Goal: Task Accomplishment & Management: Complete application form

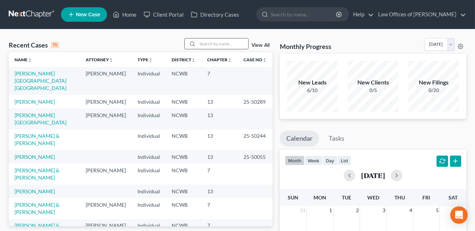
click at [201, 42] on input "search" at bounding box center [222, 43] width 51 height 11
click at [35, 191] on link "[PERSON_NAME]" at bounding box center [35, 191] width 40 height 6
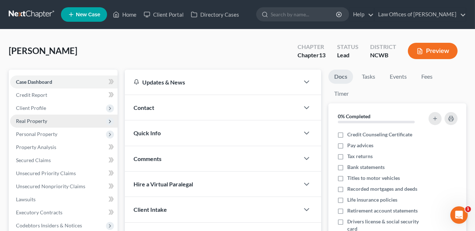
click at [33, 122] on span "Real Property" at bounding box center [31, 121] width 31 height 6
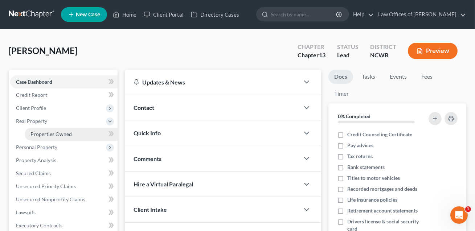
click at [37, 132] on span "Properties Owned" at bounding box center [50, 134] width 41 height 6
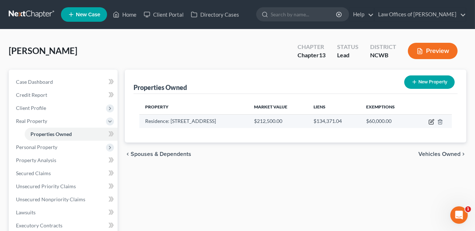
click at [431, 123] on icon "button" at bounding box center [431, 122] width 6 height 6
select select "28"
select select "0"
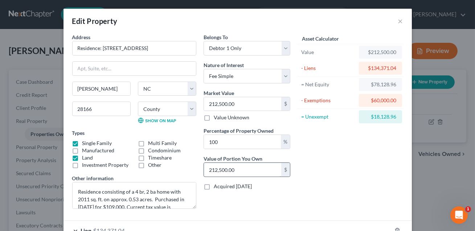
scroll to position [69, 0]
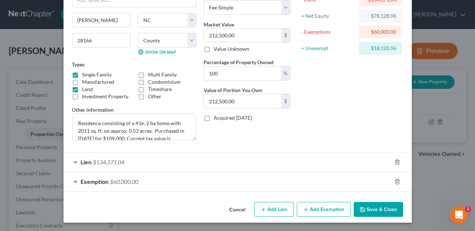
click at [222, 184] on div "Exemption $60,000.00" at bounding box center [227, 181] width 328 height 19
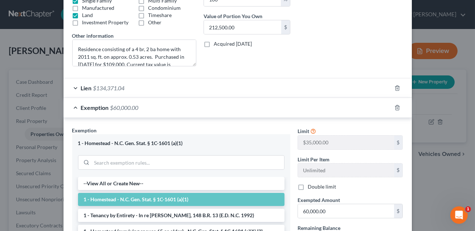
scroll to position [147, 0]
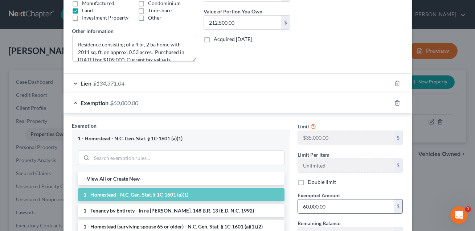
click at [335, 206] on input "60,000.00" at bounding box center [346, 206] width 96 height 14
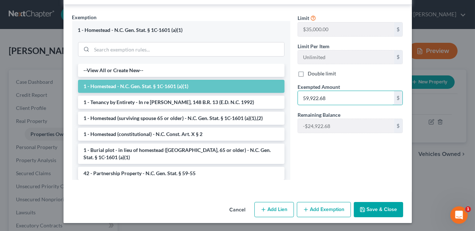
type input "59,922.68"
click at [371, 211] on button "Save & Close" at bounding box center [378, 209] width 49 height 15
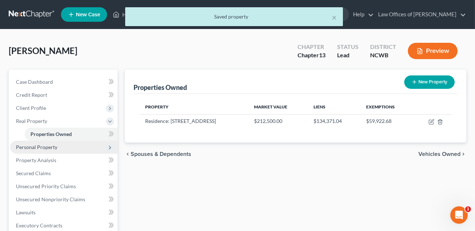
click at [32, 147] on span "Personal Property" at bounding box center [36, 147] width 41 height 6
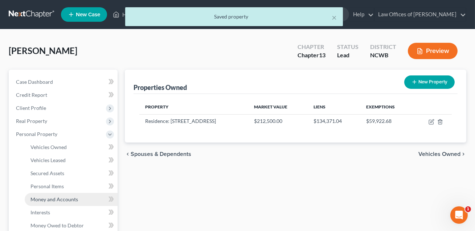
click at [41, 199] on span "Money and Accounts" at bounding box center [54, 199] width 48 height 6
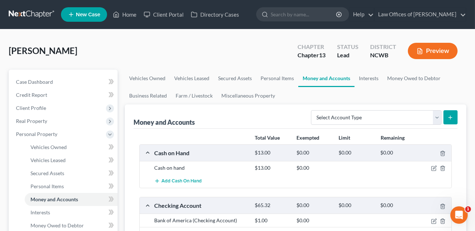
scroll to position [33, 0]
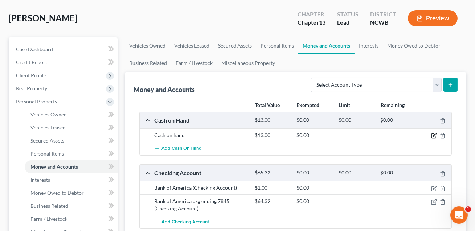
click at [433, 136] on icon "button" at bounding box center [434, 136] width 6 height 6
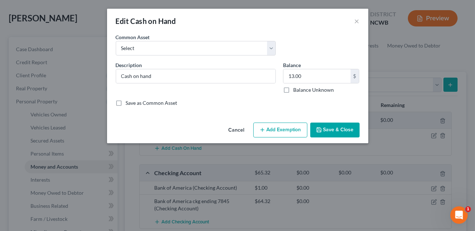
click at [273, 130] on button "Add Exemption" at bounding box center [280, 130] width 54 height 15
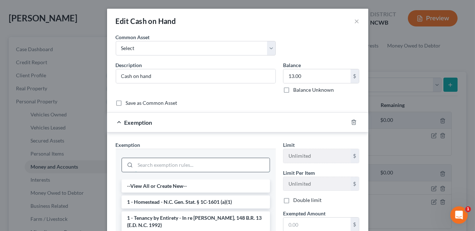
click at [185, 159] on input "search" at bounding box center [202, 165] width 134 height 14
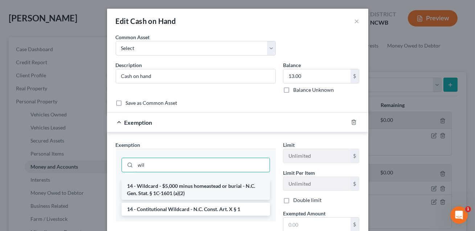
type input "wil"
click at [182, 192] on li "14 - Wildcard - $5,000 minus homeastead or burial - N.C. Gen. Stat. § 1C-1601 (…" at bounding box center [195, 189] width 148 height 20
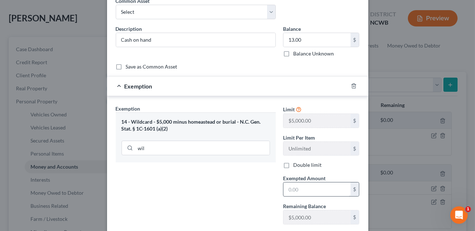
scroll to position [36, 0]
click at [297, 192] on input "text" at bounding box center [316, 189] width 67 height 14
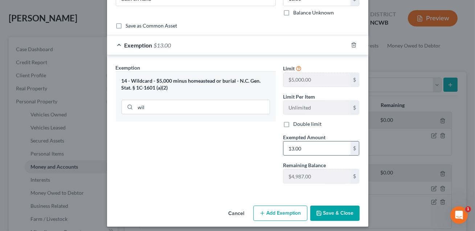
scroll to position [80, 0]
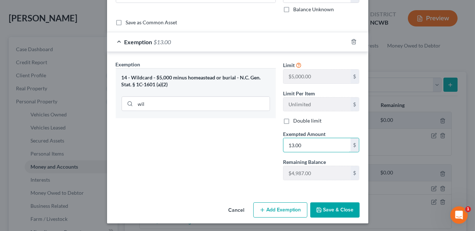
type input "13.00"
click at [331, 207] on button "Save & Close" at bounding box center [334, 209] width 49 height 15
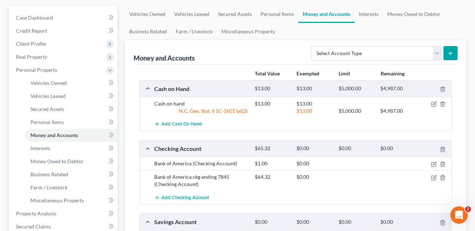
scroll to position [70, 0]
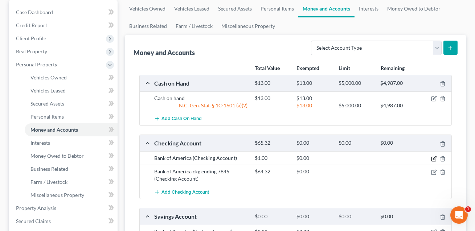
click at [434, 156] on icon "button" at bounding box center [434, 157] width 3 height 3
select select "9"
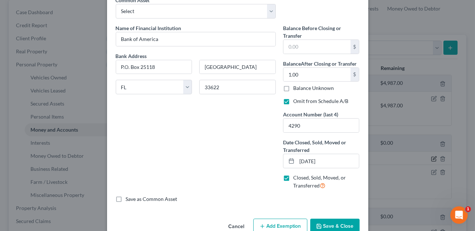
scroll to position [54, 0]
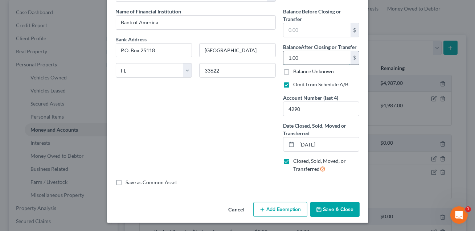
click at [302, 59] on input "1.00" at bounding box center [316, 58] width 67 height 14
click at [343, 211] on button "Save & Close" at bounding box center [334, 209] width 49 height 15
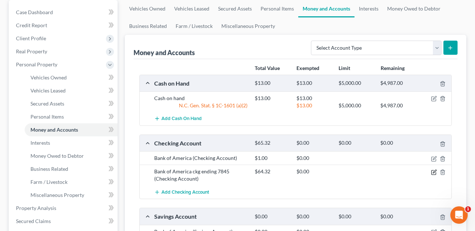
click at [434, 173] on icon "button" at bounding box center [434, 172] width 6 height 6
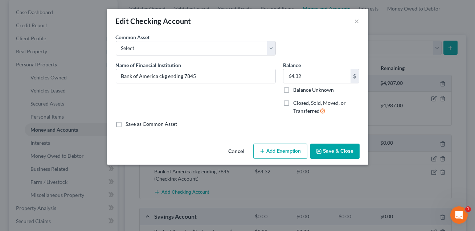
click at [270, 152] on button "Add Exemption" at bounding box center [280, 151] width 54 height 15
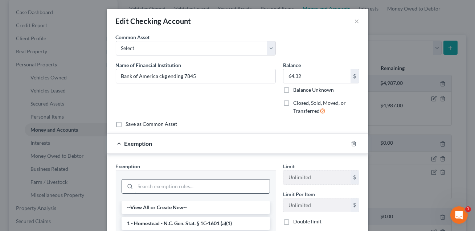
click at [136, 184] on input "search" at bounding box center [202, 186] width 134 height 14
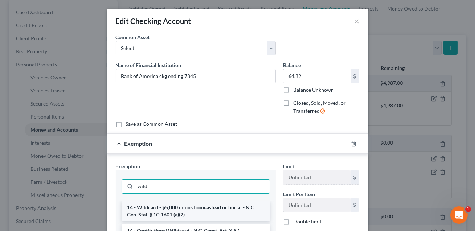
type input "wild"
click at [162, 212] on li "14 - Wildcard - $5,000 minus homeastead or burial - N.C. Gen. Stat. § 1C-1601 (…" at bounding box center [195, 211] width 148 height 20
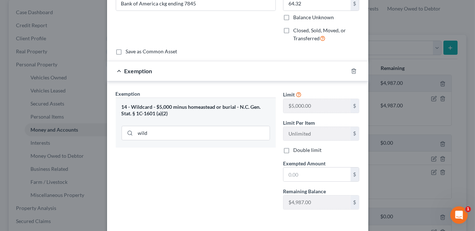
scroll to position [84, 0]
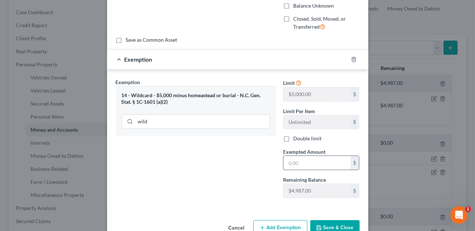
click at [290, 164] on input "text" at bounding box center [316, 163] width 67 height 14
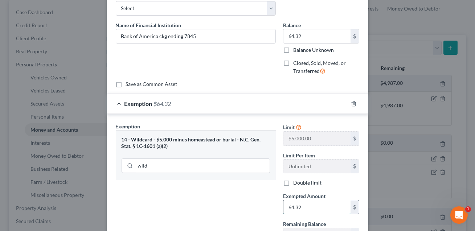
scroll to position [102, 0]
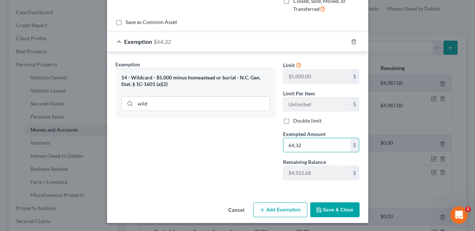
type input "64.32"
click at [339, 207] on button "Save & Close" at bounding box center [334, 209] width 49 height 15
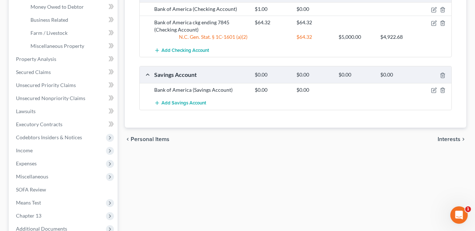
scroll to position [297, 0]
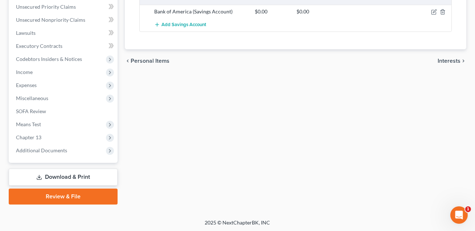
click at [93, 174] on link "Download & Print" at bounding box center [63, 177] width 109 height 17
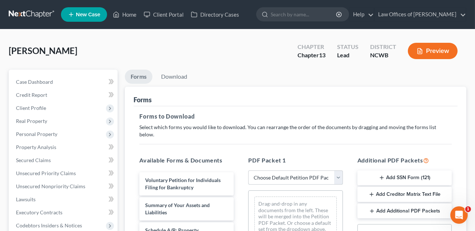
click at [281, 170] on select "Choose Default Petition PDF Packet Complete Bankruptcy Petition (all forms and …" at bounding box center [295, 177] width 94 height 15
select select "2"
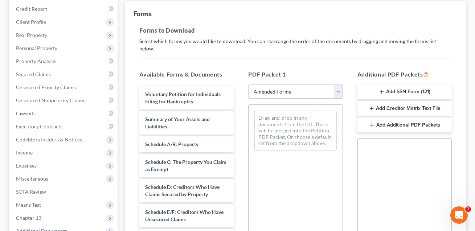
scroll to position [104, 0]
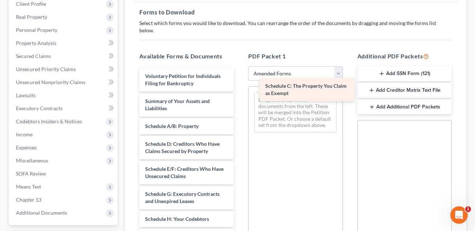
drag, startPoint x: 177, startPoint y: 141, endPoint x: 297, endPoint y: 88, distance: 131.7
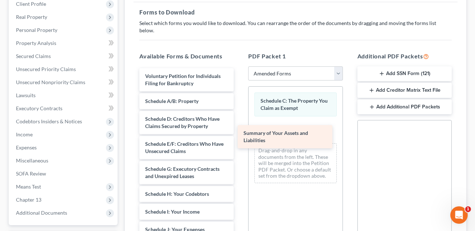
drag, startPoint x: 174, startPoint y: 96, endPoint x: 274, endPoint y: 135, distance: 107.9
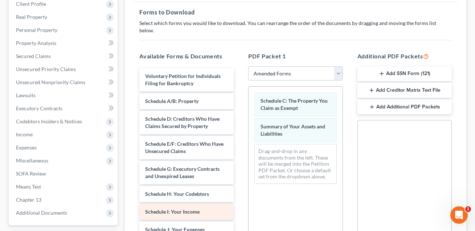
scroll to position [73, 0]
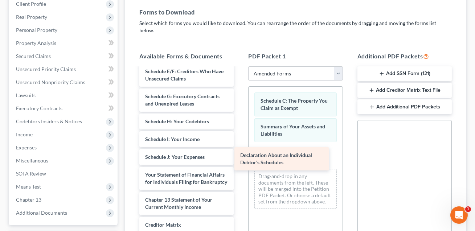
drag, startPoint x: 170, startPoint y: 172, endPoint x: 265, endPoint y: 160, distance: 95.7
click at [239, 160] on div "Declaration About an Individual Debtor's Schedules Voluntary Petition for Indiv…" at bounding box center [186, 152] width 106 height 312
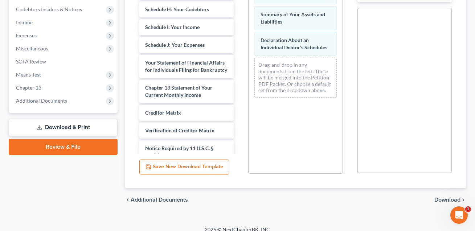
click at [442, 197] on span "Download" at bounding box center [447, 200] width 26 height 6
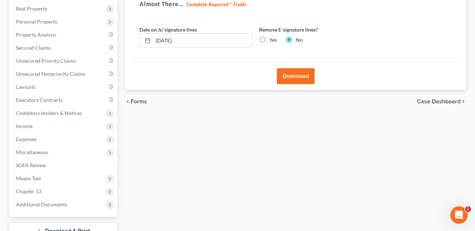
scroll to position [113, 0]
click at [269, 40] on label "Yes" at bounding box center [273, 39] width 8 height 7
click at [272, 40] on input "Yes" at bounding box center [274, 38] width 5 height 5
radio input "true"
radio input "false"
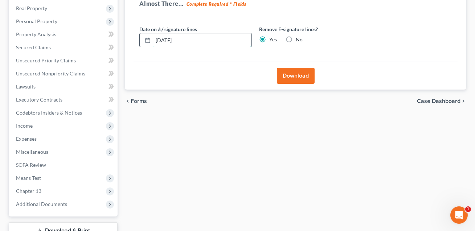
drag, startPoint x: 204, startPoint y: 41, endPoint x: 153, endPoint y: 41, distance: 50.4
click at [153, 41] on input "[DATE]" at bounding box center [202, 40] width 98 height 14
click at [296, 78] on button "Download" at bounding box center [296, 76] width 38 height 16
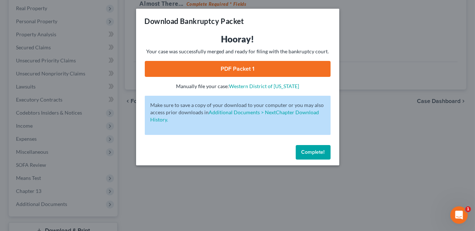
click at [281, 66] on link "PDF Packet 1" at bounding box center [238, 69] width 186 height 16
click at [320, 159] on div "Complete!" at bounding box center [237, 153] width 203 height 23
click at [313, 154] on span "Complete!" at bounding box center [312, 152] width 23 height 6
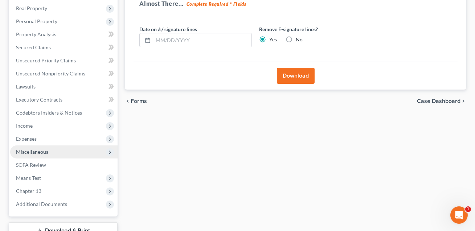
click at [43, 149] on span "Miscellaneous" at bounding box center [32, 152] width 32 height 6
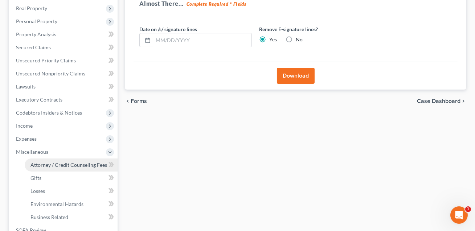
click at [39, 167] on link "Attorney / Credit Counseling Fees" at bounding box center [71, 164] width 93 height 13
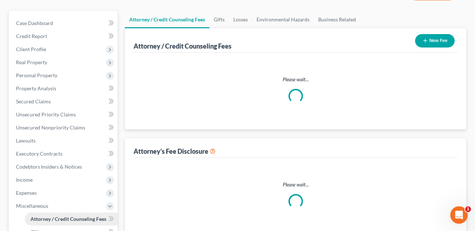
select select "0"
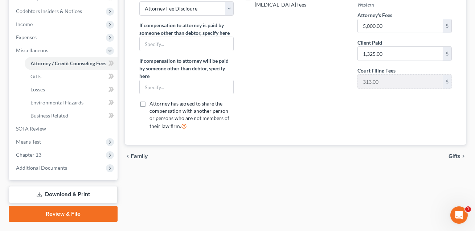
click at [62, 197] on link "Download & Print" at bounding box center [63, 194] width 109 height 17
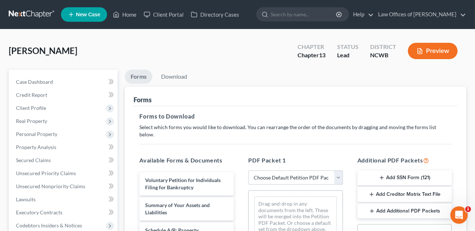
click at [272, 170] on select "Choose Default Petition PDF Packet Complete Bankruptcy Petition (all forms and …" at bounding box center [295, 177] width 94 height 15
select select "2"
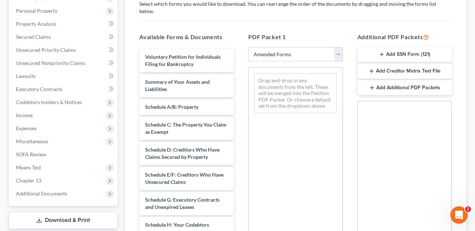
scroll to position [139, 0]
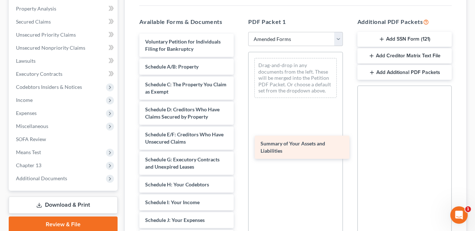
drag, startPoint x: 169, startPoint y: 66, endPoint x: 284, endPoint y: 152, distance: 143.4
click at [239, 152] on div "Summary of Your Assets and Liabilities Voluntary Petition for Individuals Filin…" at bounding box center [186, 215] width 106 height 362
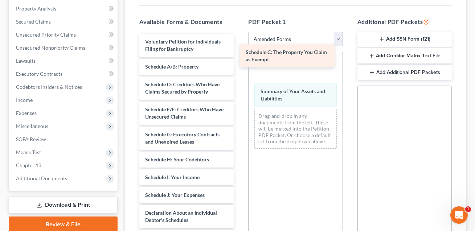
drag, startPoint x: 159, startPoint y: 80, endPoint x: 259, endPoint y: 56, distance: 103.3
click at [239, 56] on div "Schedule C: The Property You Claim as Exempt Voluntary Petition for Individuals…" at bounding box center [186, 202] width 106 height 337
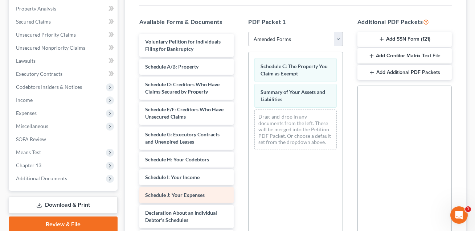
scroll to position [3, 0]
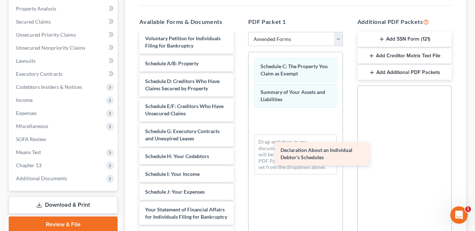
drag, startPoint x: 165, startPoint y: 204, endPoint x: 300, endPoint y: 151, distance: 145.7
click at [239, 151] on div "Declaration About an Individual Debtor's Schedules Voluntary Petition for Indiv…" at bounding box center [186, 186] width 106 height 312
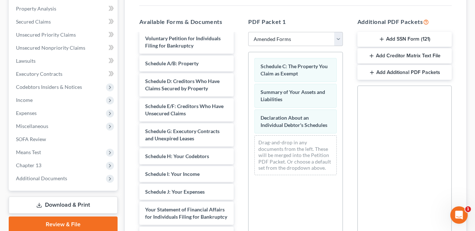
scroll to position [216, 0]
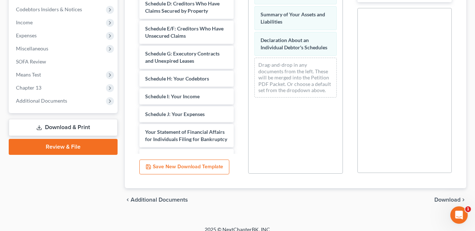
click at [436, 197] on span "Download" at bounding box center [447, 200] width 26 height 6
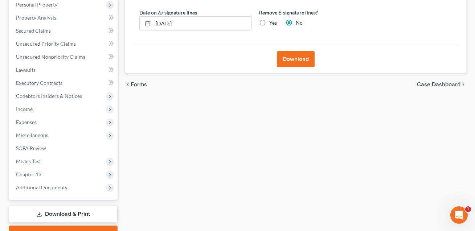
scroll to position [87, 0]
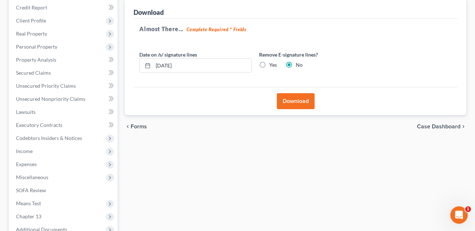
click at [290, 105] on button "Download" at bounding box center [296, 101] width 38 height 16
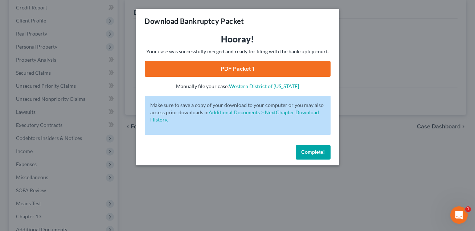
click at [247, 69] on link "PDF Packet 1" at bounding box center [238, 69] width 186 height 16
click at [317, 154] on span "Complete!" at bounding box center [312, 152] width 23 height 6
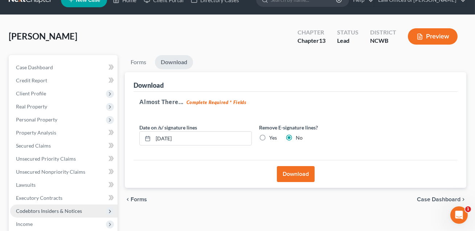
scroll to position [0, 0]
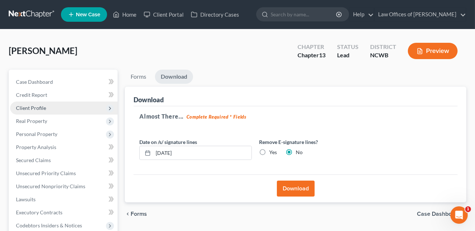
click at [36, 113] on span "Client Profile" at bounding box center [63, 108] width 107 height 13
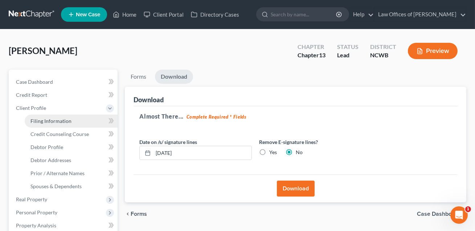
click at [40, 122] on span "Filing Information" at bounding box center [50, 121] width 41 height 6
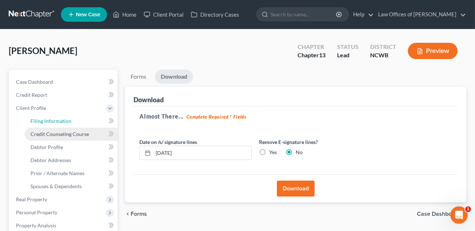
select select "1"
select select "0"
select select "3"
select select "28"
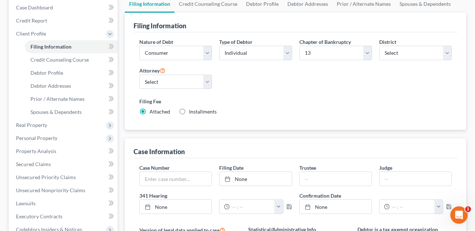
scroll to position [82, 0]
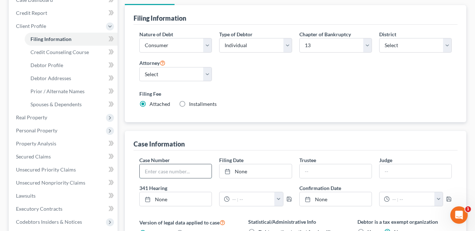
click at [174, 175] on input "text" at bounding box center [176, 171] width 72 height 14
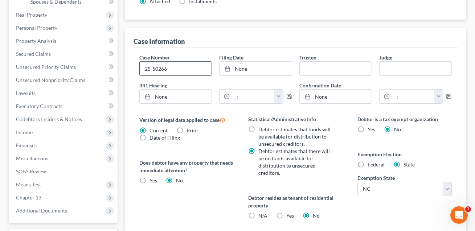
scroll to position [282, 0]
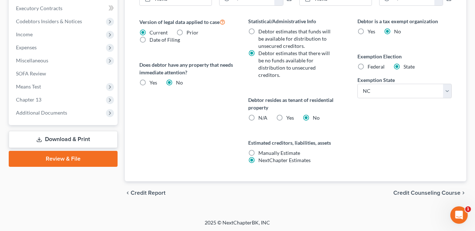
type input "25-50266"
click at [69, 140] on link "Download & Print" at bounding box center [63, 139] width 109 height 17
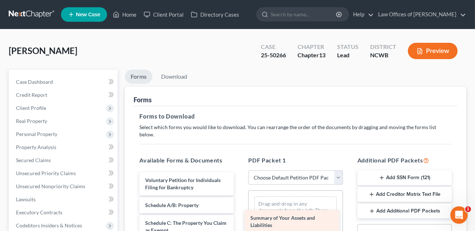
drag, startPoint x: 178, startPoint y: 197, endPoint x: 288, endPoint y: 218, distance: 111.9
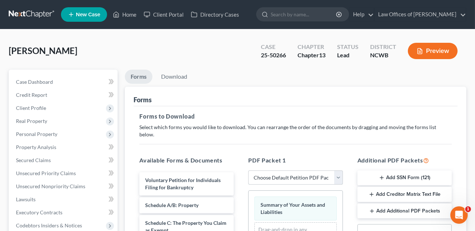
click at [286, 172] on select "Choose Default Petition PDF Packet Complete Bankruptcy Petition (all forms and …" at bounding box center [295, 177] width 94 height 15
select select "2"
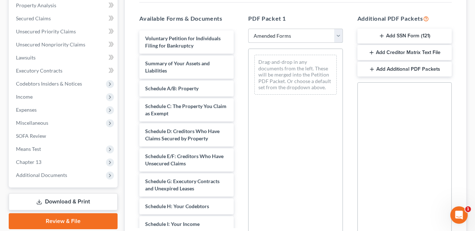
scroll to position [146, 0]
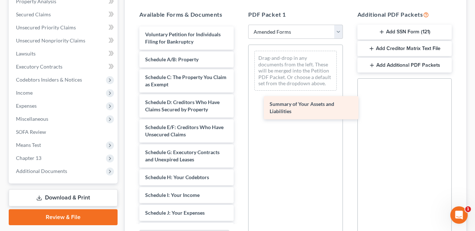
drag, startPoint x: 169, startPoint y: 54, endPoint x: 299, endPoint y: 110, distance: 141.0
click at [239, 110] on div "Summary of Your Assets and Liabilities Voluntary Petition for Individuals Filin…" at bounding box center [186, 207] width 106 height 362
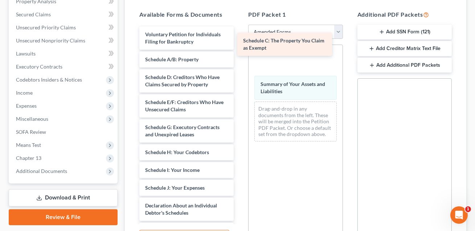
drag, startPoint x: 173, startPoint y: 71, endPoint x: 276, endPoint y: 42, distance: 106.5
click at [239, 42] on div "Schedule C: The Property You Claim as Exempt Voluntary Petition for Individuals…" at bounding box center [186, 194] width 106 height 337
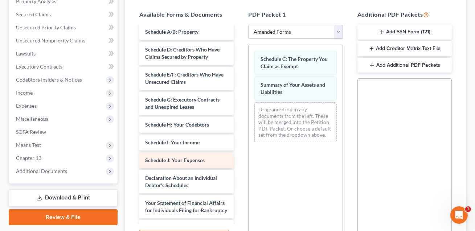
scroll to position [26, 0]
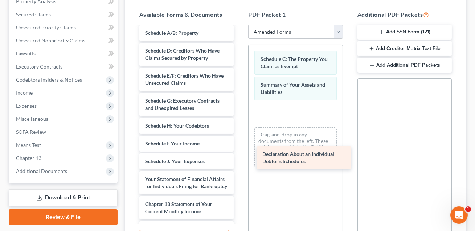
drag, startPoint x: 179, startPoint y: 174, endPoint x: 297, endPoint y: 156, distance: 120.0
click at [239, 156] on div "Declaration About an Individual Debtor's Schedules Voluntary Petition for Indiv…" at bounding box center [186, 156] width 106 height 312
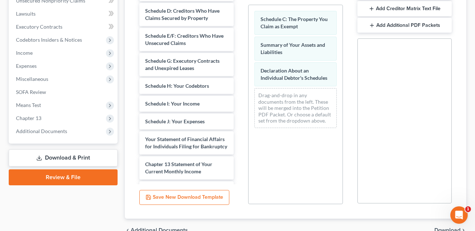
scroll to position [216, 0]
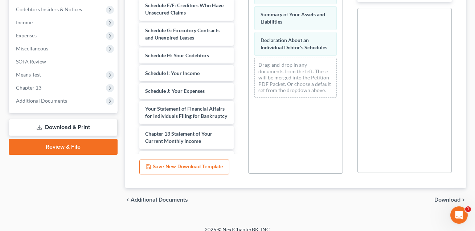
click at [442, 197] on span "Download" at bounding box center [447, 200] width 26 height 6
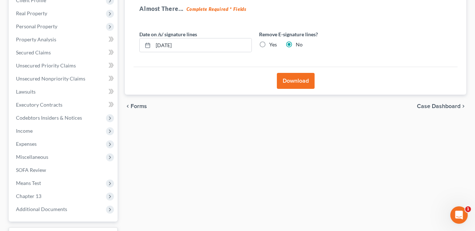
scroll to position [91, 0]
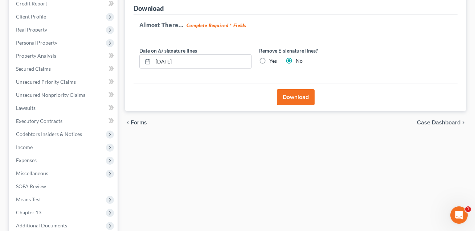
click at [294, 98] on button "Download" at bounding box center [296, 97] width 38 height 16
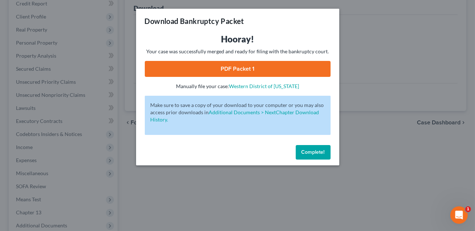
click at [244, 67] on link "PDF Packet 1" at bounding box center [238, 69] width 186 height 16
click at [310, 150] on span "Complete!" at bounding box center [312, 152] width 23 height 6
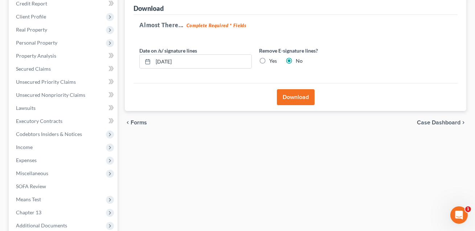
scroll to position [0, 0]
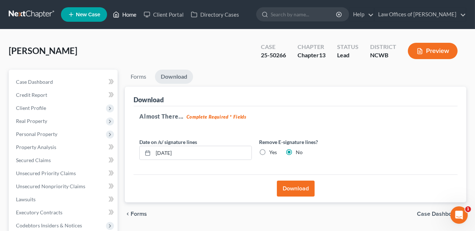
click at [132, 14] on link "Home" at bounding box center [124, 14] width 31 height 13
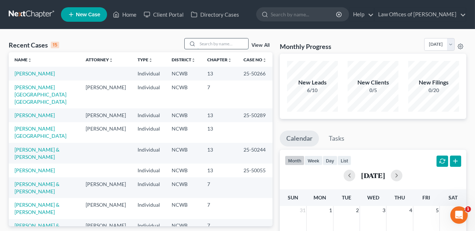
click at [207, 41] on input "search" at bounding box center [222, 43] width 51 height 11
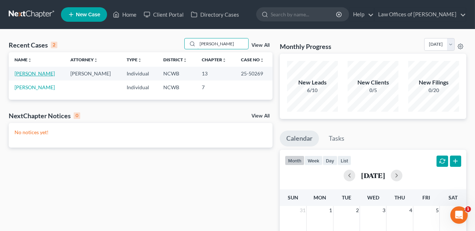
type input "[PERSON_NAME]"
click at [39, 74] on link "[PERSON_NAME]" at bounding box center [35, 73] width 40 height 6
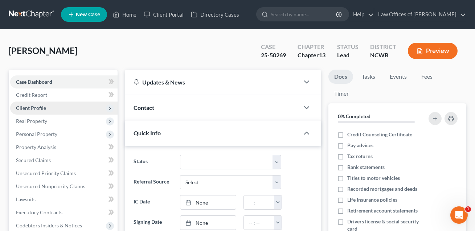
click at [37, 108] on span "Client Profile" at bounding box center [31, 108] width 30 height 6
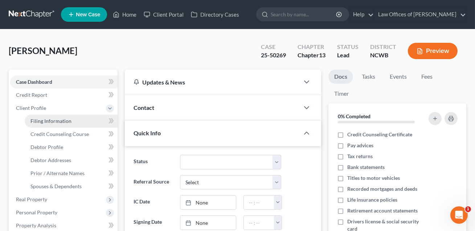
click at [44, 121] on span "Filing Information" at bounding box center [50, 121] width 41 height 6
select select "1"
select select "0"
select select "3"
select select "59"
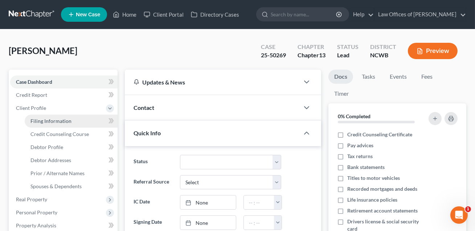
select select "1"
select select "28"
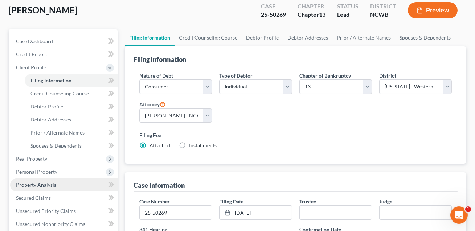
scroll to position [32, 0]
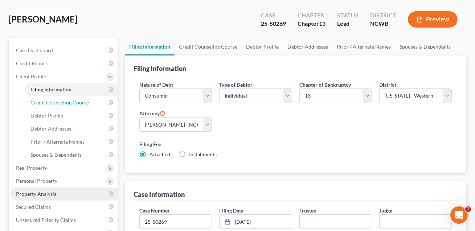
click at [54, 103] on span "Credit Counseling Course" at bounding box center [59, 102] width 58 height 6
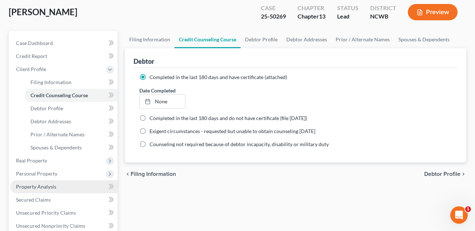
scroll to position [36, 0]
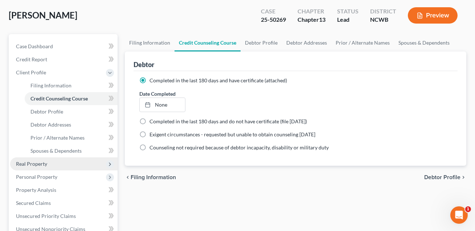
click at [39, 166] on span "Real Property" at bounding box center [63, 163] width 107 height 13
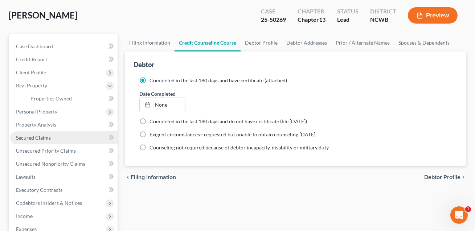
click at [38, 138] on span "Secured Claims" at bounding box center [33, 138] width 35 height 6
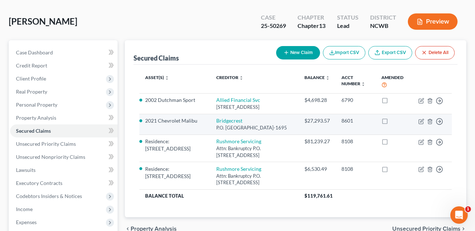
scroll to position [30, 0]
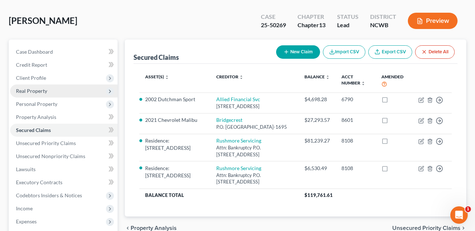
click at [34, 94] on span "Real Property" at bounding box center [63, 90] width 107 height 13
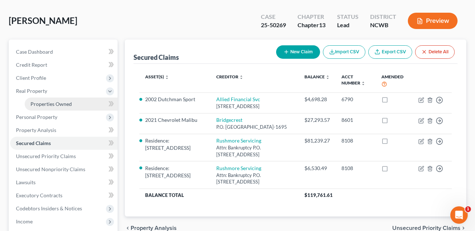
click at [38, 102] on span "Properties Owned" at bounding box center [50, 104] width 41 height 6
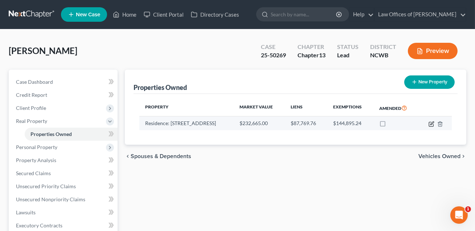
click at [432, 125] on icon "button" at bounding box center [431, 124] width 6 height 6
select select "28"
select select "98"
select select "3"
select select "5"
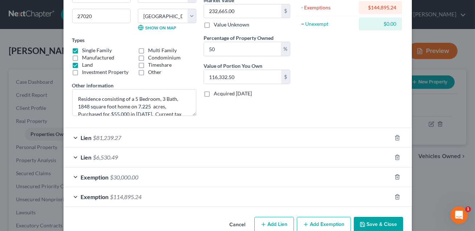
scroll to position [91, 0]
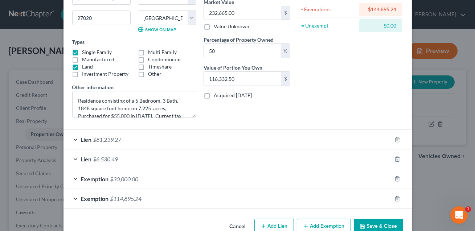
click at [285, 175] on div "Exemption $30,000.00" at bounding box center [227, 178] width 328 height 19
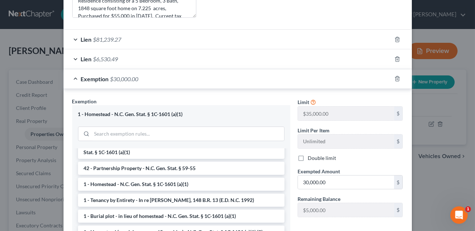
scroll to position [295, 0]
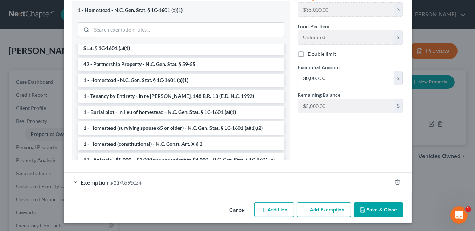
click at [372, 210] on button "Save & Close" at bounding box center [378, 209] width 49 height 15
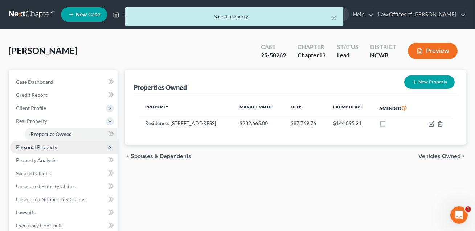
click at [48, 145] on span "Personal Property" at bounding box center [36, 147] width 41 height 6
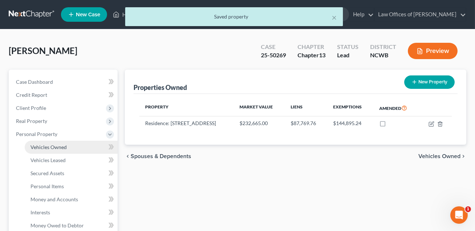
click at [51, 147] on span "Vehicles Owned" at bounding box center [48, 147] width 36 height 6
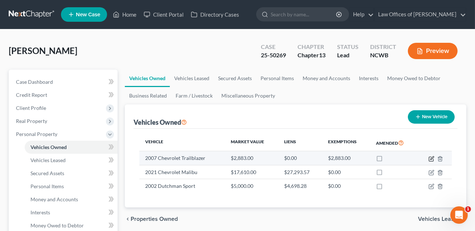
click at [432, 159] on icon "button" at bounding box center [431, 159] width 6 height 6
select select "0"
select select "19"
select select "2"
select select "0"
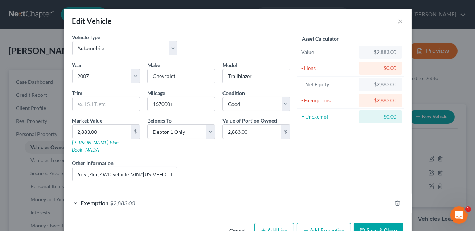
click at [303, 198] on div "Exemption $2,883.00" at bounding box center [227, 202] width 328 height 19
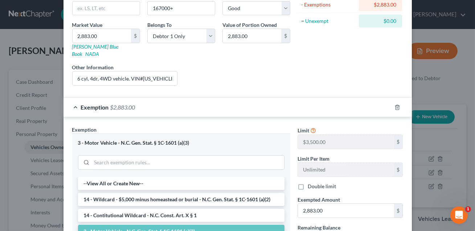
scroll to position [201, 0]
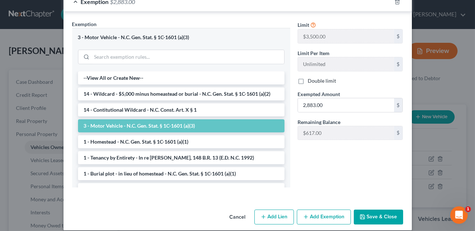
click at [376, 211] on button "Save & Close" at bounding box center [378, 217] width 49 height 15
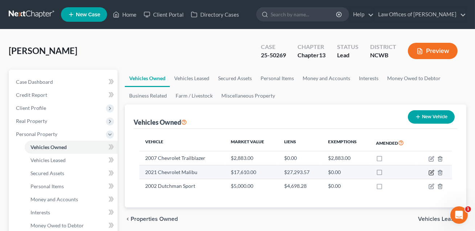
click at [430, 172] on icon "button" at bounding box center [431, 173] width 6 height 6
select select "0"
select select "5"
select select "2"
select select "0"
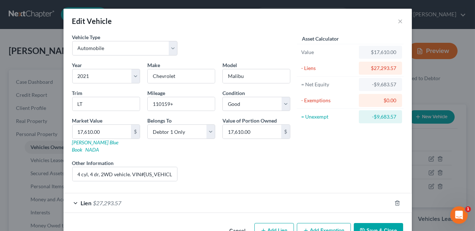
scroll to position [14, 0]
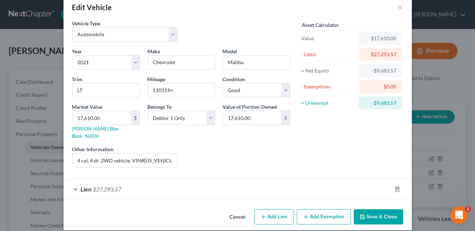
click at [373, 211] on button "Save & Close" at bounding box center [378, 216] width 49 height 15
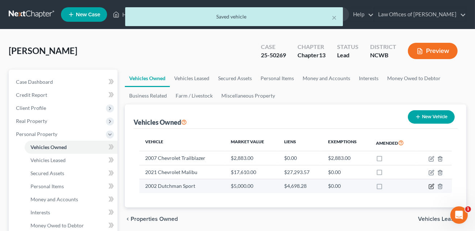
click at [431, 187] on icon "button" at bounding box center [431, 186] width 6 height 6
select select "7"
select select "24"
select select "2"
select select "0"
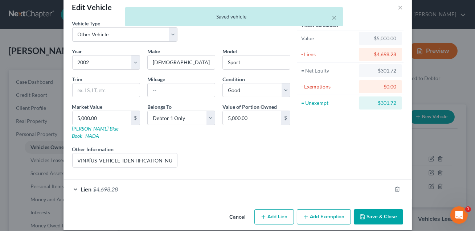
scroll to position [13, 0]
click at [323, 210] on button "Add Exemption" at bounding box center [324, 217] width 54 height 15
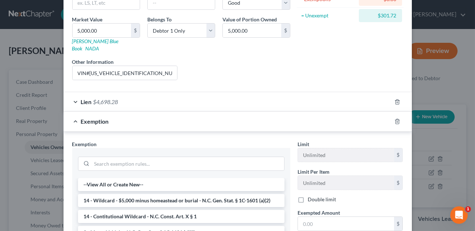
scroll to position [148, 0]
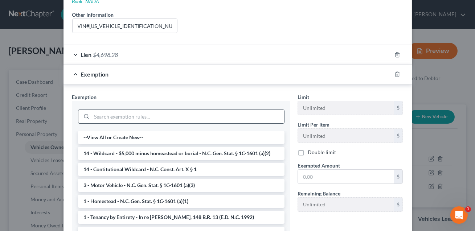
click at [155, 110] on input "search" at bounding box center [188, 117] width 192 height 14
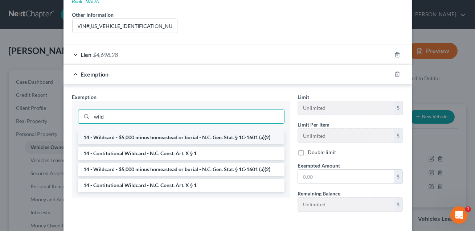
type input "wild"
click at [135, 131] on li "14 - Wildcard - $5,000 minus homeastead or burial - N.C. Gen. Stat. § 1C-1601 (…" at bounding box center [181, 137] width 206 height 13
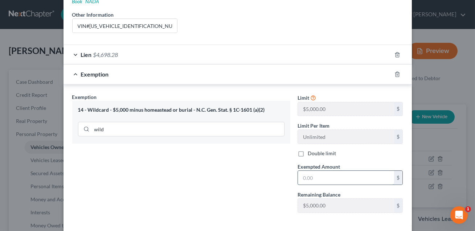
click at [308, 171] on input "text" at bounding box center [346, 178] width 96 height 14
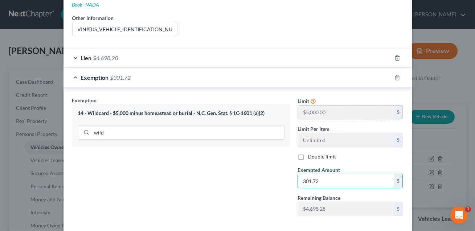
scroll to position [174, 0]
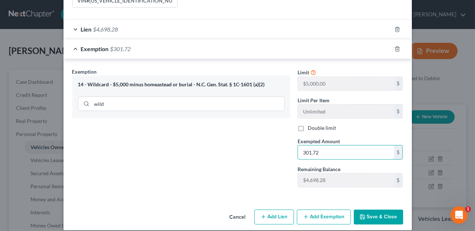
type input "301.72"
click at [373, 214] on button "Save & Close" at bounding box center [378, 217] width 49 height 15
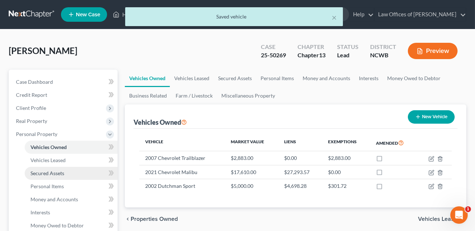
click at [54, 173] on span "Secured Assets" at bounding box center [47, 173] width 34 height 6
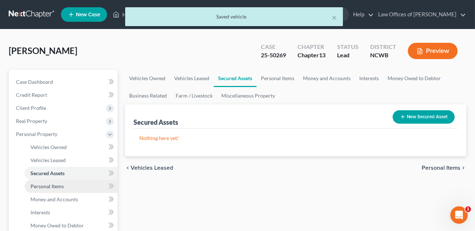
click at [57, 188] on span "Personal Items" at bounding box center [46, 186] width 33 height 6
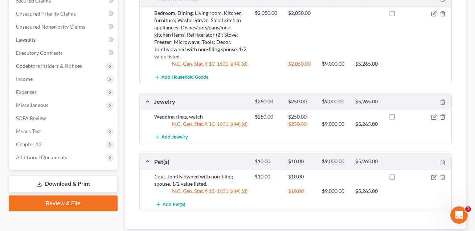
scroll to position [337, 0]
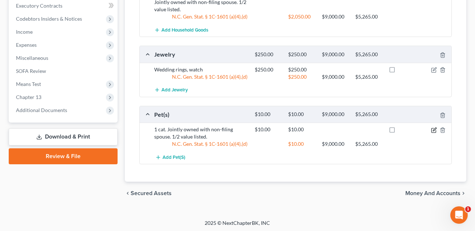
click at [434, 129] on icon "button" at bounding box center [434, 129] width 3 height 3
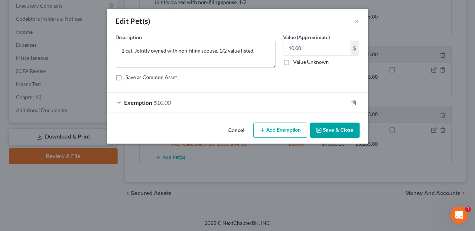
click at [310, 103] on div "Exemption $10.00" at bounding box center [227, 102] width 241 height 19
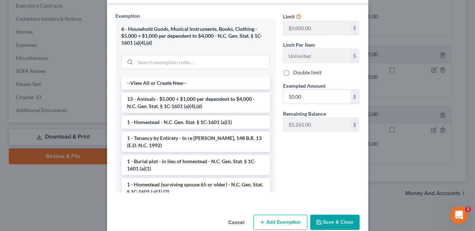
scroll to position [122, 0]
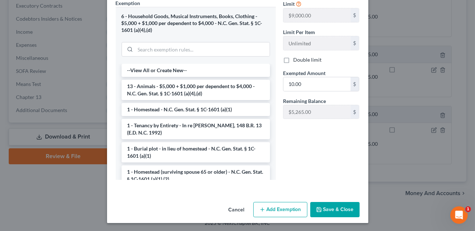
click at [329, 211] on button "Save & Close" at bounding box center [334, 209] width 49 height 15
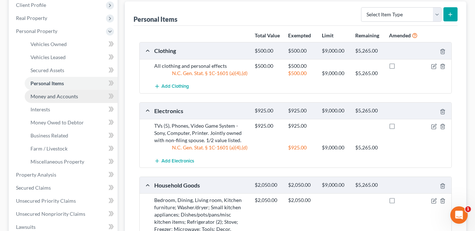
click at [71, 94] on span "Money and Accounts" at bounding box center [54, 96] width 48 height 6
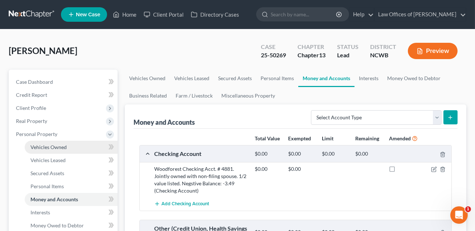
click at [38, 146] on span "Vehicles Owned" at bounding box center [48, 147] width 36 height 6
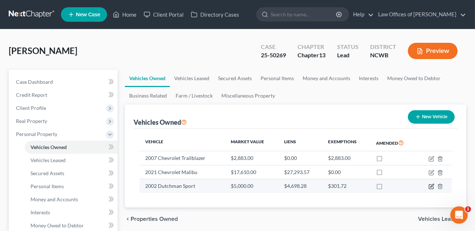
click at [430, 186] on icon "button" at bounding box center [431, 185] width 3 height 3
select select "7"
select select "24"
select select "2"
select select "0"
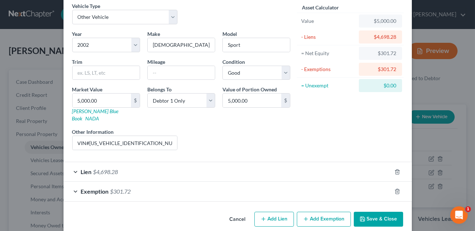
scroll to position [33, 0]
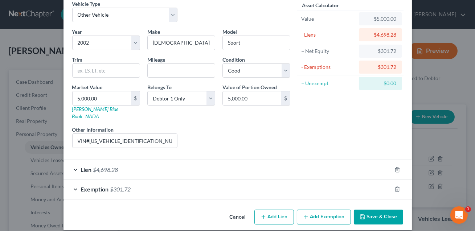
click at [385, 210] on button "Save & Close" at bounding box center [378, 217] width 49 height 15
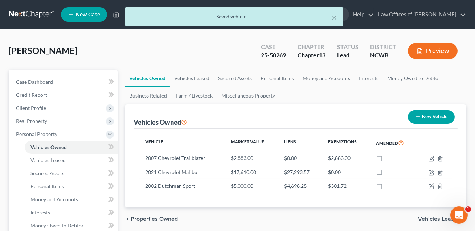
click at [430, 116] on button "New Vehicle" at bounding box center [431, 116] width 47 height 13
select select "0"
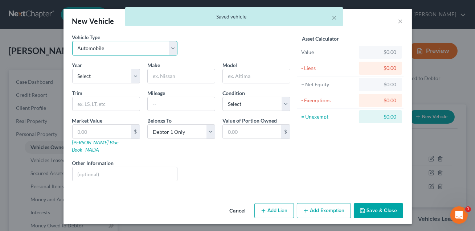
click at [122, 49] on select "Select Automobile Truck Trailer Watercraft Aircraft Motor Home Atv Other Vehicle" at bounding box center [125, 48] width 106 height 15
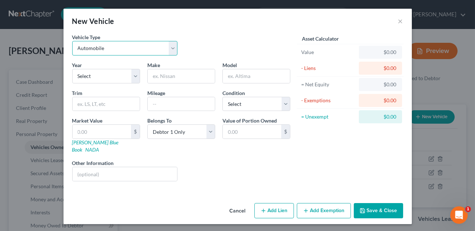
select select "7"
click at [107, 78] on select "Select 2026 2025 2024 2023 2022 2021 2020 2019 2018 2017 2016 2015 2014 2013 20…" at bounding box center [106, 76] width 68 height 15
select select "75"
click at [158, 79] on input "text" at bounding box center [181, 76] width 67 height 14
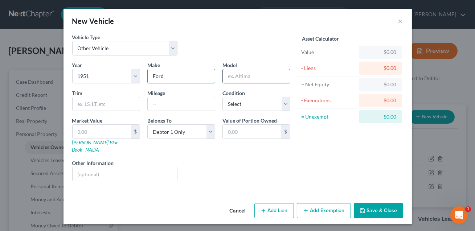
type input "Ford"
click at [249, 77] on input "text" at bounding box center [256, 76] width 67 height 14
type input "*"
type input "8N Tractor"
click at [242, 104] on select "Select Excellent Very Good Good Fair Poor" at bounding box center [256, 104] width 68 height 15
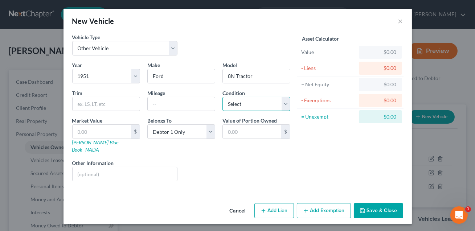
select select "3"
click at [120, 130] on input "text" at bounding box center [102, 132] width 58 height 14
type input "5"
type input "5.00"
type input "50"
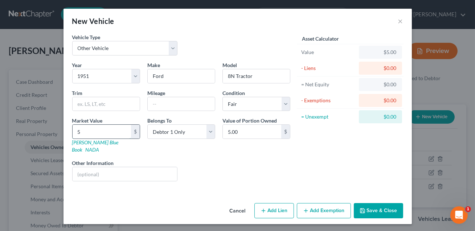
type input "50.00"
type input "500"
type input "500.00"
click at [110, 167] on input "text" at bounding box center [125, 174] width 105 height 14
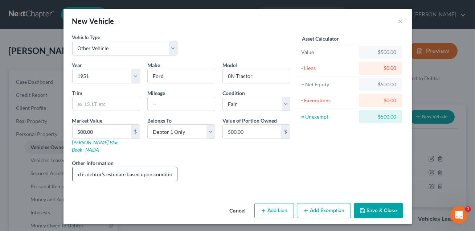
scroll to position [0, 61]
type input "Engine is blown. Value listed is debtor's estimate based upon condition."
click at [318, 203] on button "Add Exemption" at bounding box center [324, 210] width 54 height 15
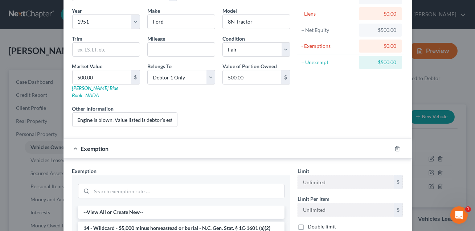
scroll to position [82, 0]
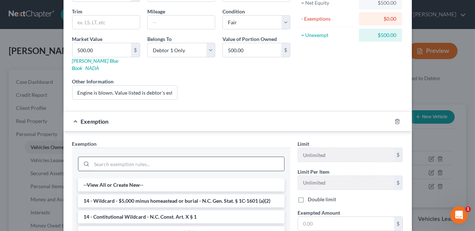
click at [126, 157] on input "search" at bounding box center [188, 164] width 192 height 14
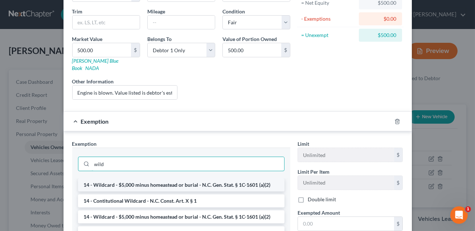
type input "wild"
click at [142, 179] on li "14 - Wildcard - $5,000 minus homeastead or burial - N.C. Gen. Stat. § 1C-1601 (…" at bounding box center [181, 184] width 206 height 13
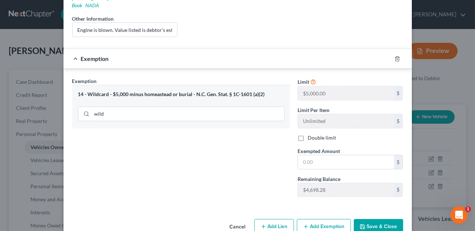
scroll to position [154, 0]
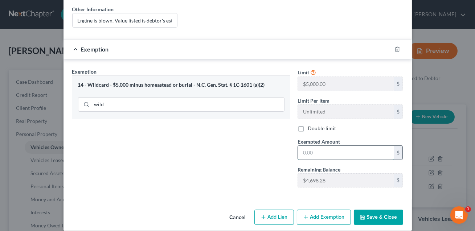
click at [305, 146] on input "text" at bounding box center [346, 153] width 96 height 14
type input "500.00"
click at [372, 211] on button "Save & Close" at bounding box center [378, 217] width 49 height 15
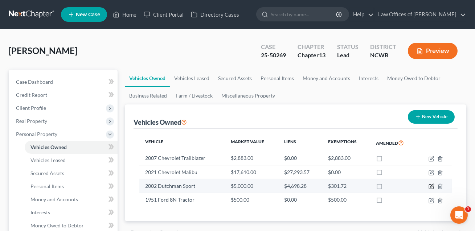
click at [430, 187] on icon "button" at bounding box center [431, 185] width 3 height 3
select select "7"
select select "24"
select select "2"
select select "0"
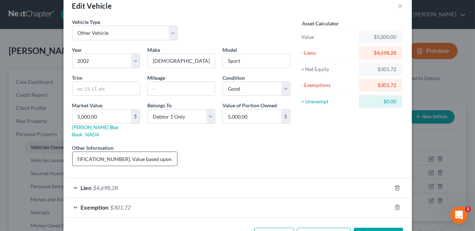
scroll to position [0, 83]
drag, startPoint x: 173, startPoint y: 150, endPoint x: 134, endPoint y: 150, distance: 39.2
click at [134, 152] on input "VIN#[US_VEHICLE_IDENTIFICATION_NUMBER]. Value based upon insured value--CONFIRM…" at bounding box center [125, 159] width 105 height 14
click at [158, 152] on input "VIN#[US_VEHICLE_IDENTIFICATION_NUMBER]. Value based upon online eview." at bounding box center [125, 159] width 105 height 14
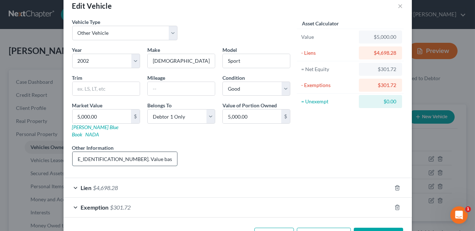
click at [117, 152] on input "VIN#[US_VEHICLE_IDENTIFICATION_NUMBER]. Value based upon online review." at bounding box center [125, 159] width 105 height 14
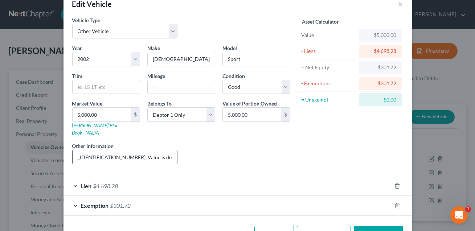
click at [114, 150] on input "VIN#[US_VEHICLE_IDENTIFICATION_NUMBER]. Value is debtor's estimate based upon o…" at bounding box center [125, 157] width 105 height 14
type input "VIN#[US_VEHICLE_IDENTIFICATION_NUMBER]. Value listed is debtor's estimate based…"
click at [387, 226] on button "Save & Close" at bounding box center [378, 233] width 49 height 15
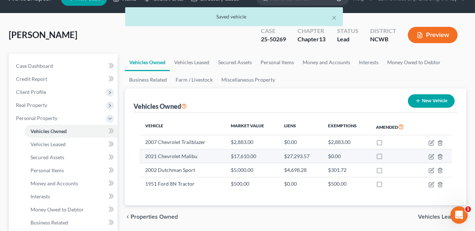
scroll to position [17, 0]
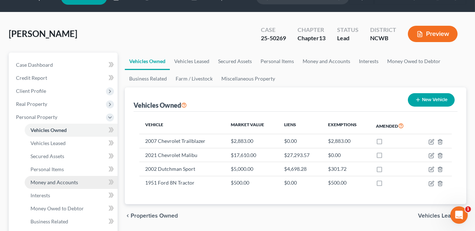
click at [62, 183] on span "Money and Accounts" at bounding box center [54, 182] width 48 height 6
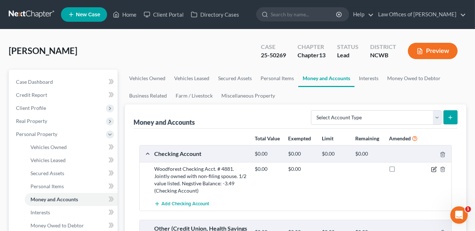
click at [434, 169] on icon "button" at bounding box center [434, 168] width 3 height 3
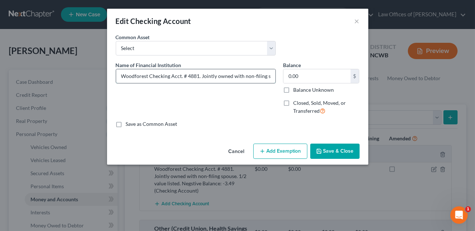
click at [170, 77] on input "Woodforest Checking Acct. # 4881. Jointly owned with non-filing spouse. 1/2 val…" at bounding box center [195, 76] width 159 height 14
click at [188, 76] on input "Woodforest Ckg -4881. Jointly owned with non-filing spouse. 1/2 value listed. N…" at bounding box center [195, 76] width 159 height 14
drag, startPoint x: 201, startPoint y: 76, endPoint x: 186, endPoint y: 76, distance: 15.6
click at [186, 76] on input "Woodforest Ckg -4881. Joint owned with non-filing spouse. 1/2 value listed. Neg…" at bounding box center [195, 76] width 159 height 14
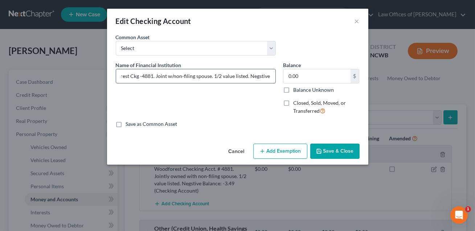
drag, startPoint x: 247, startPoint y: 77, endPoint x: 214, endPoint y: 77, distance: 33.4
click at [214, 77] on input "Woodforest Ckg -4881. Joint w/non-filing spouse. 1/2 value listed. Negstive Bal…" at bounding box center [195, 76] width 159 height 14
click at [238, 76] on input "Woodforest Ckg -4881. Joint w/non-filing spouse. Negstive Balance: -3.49" at bounding box center [195, 76] width 159 height 14
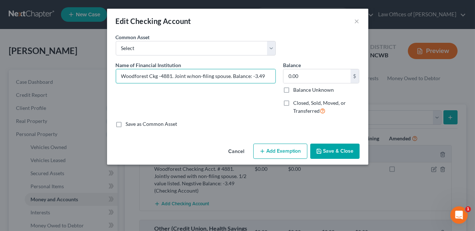
type input "Woodforest Ckg -4881. Joint w/non-filing spouse. Balance: -3.49"
click at [321, 145] on button "Save & Close" at bounding box center [334, 151] width 49 height 15
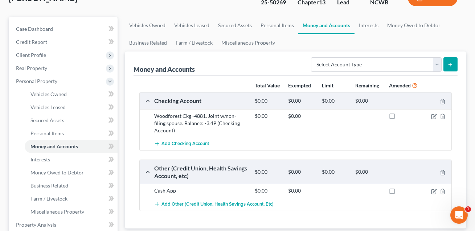
scroll to position [53, 0]
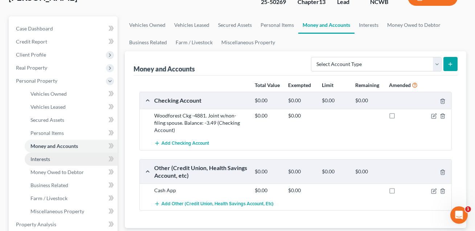
click at [46, 158] on span "Interests" at bounding box center [40, 159] width 20 height 6
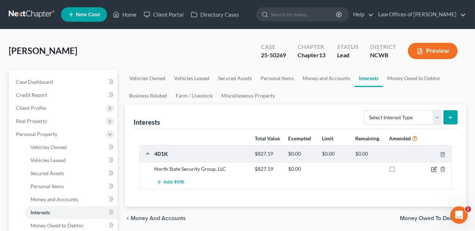
click at [432, 169] on icon "button" at bounding box center [434, 169] width 6 height 6
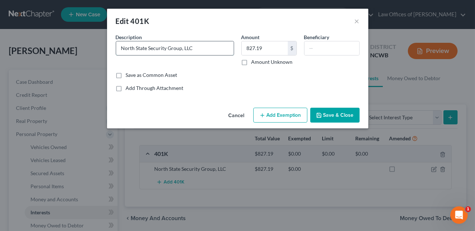
click at [201, 49] on input "North State Security Group, LLC" at bounding box center [174, 48] width 117 height 14
type input "North State Security Group, LLC 401k. Current [MEDICAL_DATA]: 827.19. Not an as…"
click at [266, 51] on input "827.19" at bounding box center [264, 48] width 46 height 14
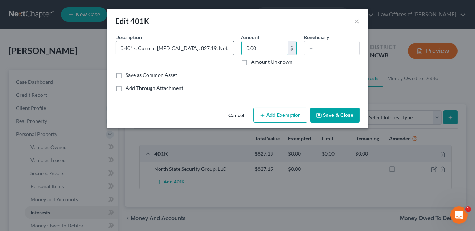
scroll to position [0, 81]
type input "0.00"
click at [158, 47] on input "North State Security Group, LLC 401k. Current [MEDICAL_DATA]: 827.19. Not an as…" at bounding box center [174, 48] width 117 height 14
click at [154, 48] on input "North State Security Group, LLC 401k. Current [MEDICAL_DATA]: 827.19. Not an as…" at bounding box center [174, 48] width 117 height 14
type input "North State Security Group, LLC 401k. Current [MEDICAL_DATA]: $827.19. Not an a…"
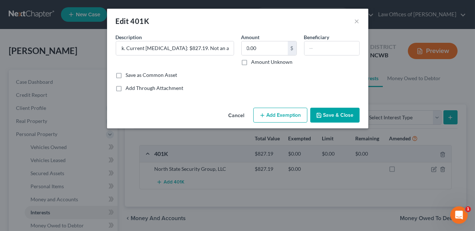
scroll to position [0, 0]
click at [339, 115] on button "Save & Close" at bounding box center [334, 115] width 49 height 15
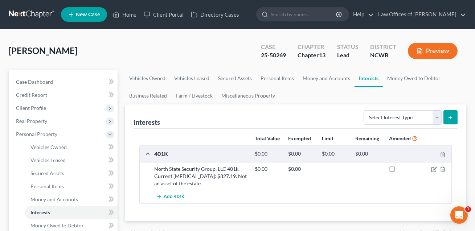
click at [442, 51] on button "Preview" at bounding box center [433, 51] width 50 height 16
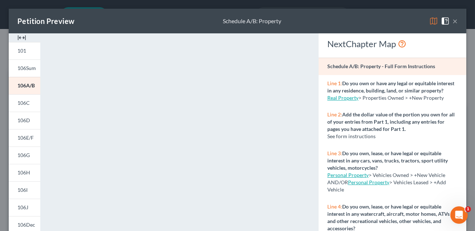
click at [457, 22] on button "×" at bounding box center [454, 21] width 5 height 9
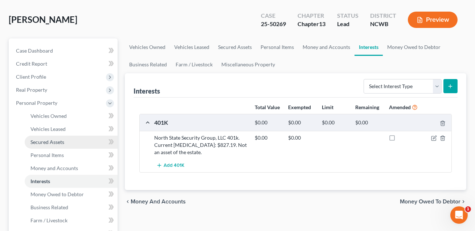
scroll to position [80, 0]
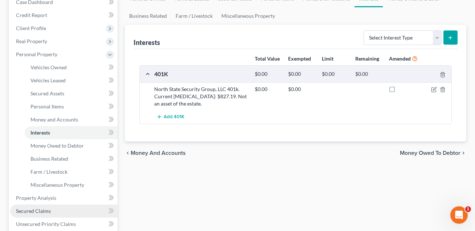
click at [44, 208] on span "Secured Claims" at bounding box center [33, 211] width 35 height 6
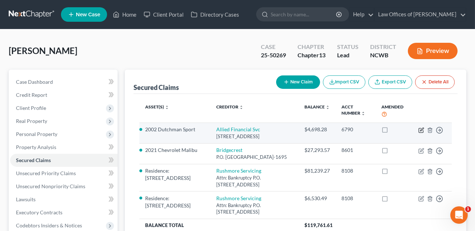
click at [421, 130] on icon "button" at bounding box center [421, 130] width 6 height 6
select select "28"
select select "0"
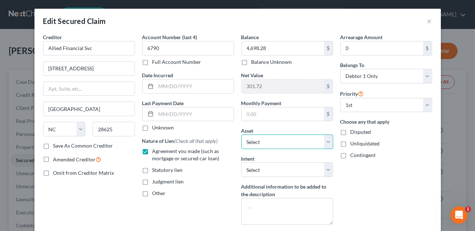
click at [271, 144] on select "Select Other Multiple Assets Clothing - All clothing and personal effects - $50…" at bounding box center [287, 142] width 92 height 15
select select "1"
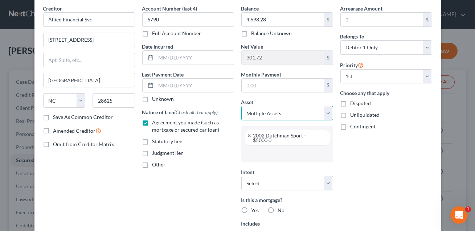
scroll to position [31, 0]
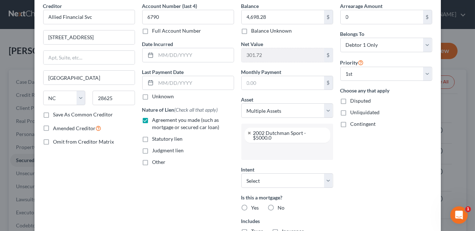
click at [256, 155] on input "text" at bounding box center [286, 151] width 82 height 11
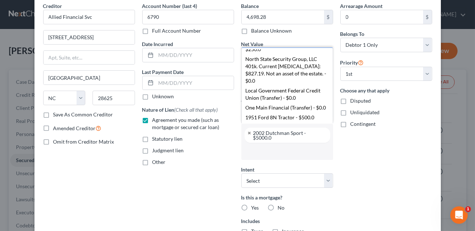
scroll to position [203, 0]
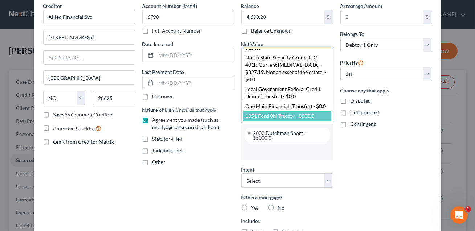
select select "2829407"
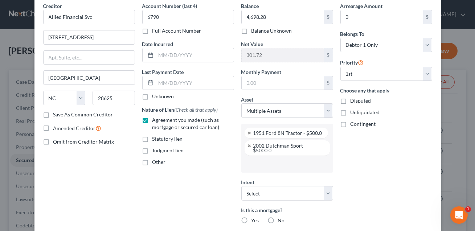
scroll to position [167, 0]
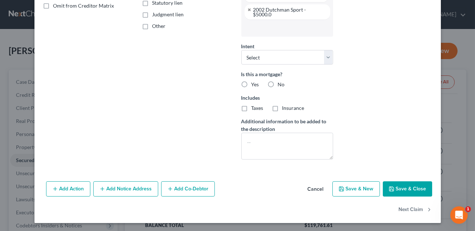
click at [407, 189] on button "Save & Close" at bounding box center [407, 188] width 49 height 15
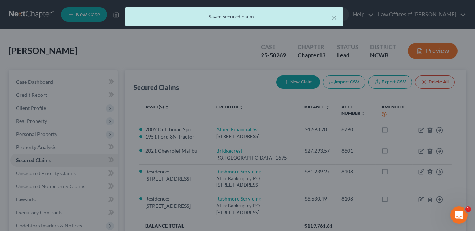
scroll to position [0, 0]
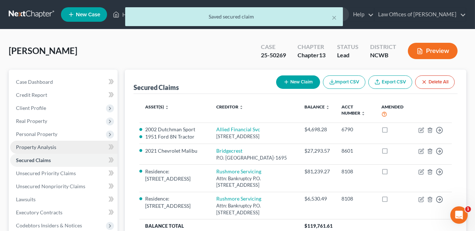
click at [45, 145] on span "Property Analysis" at bounding box center [36, 147] width 40 height 6
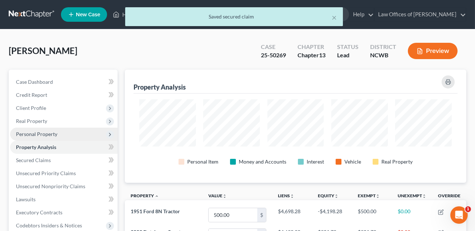
scroll to position [113, 341]
click at [44, 133] on span "Personal Property" at bounding box center [36, 134] width 41 height 6
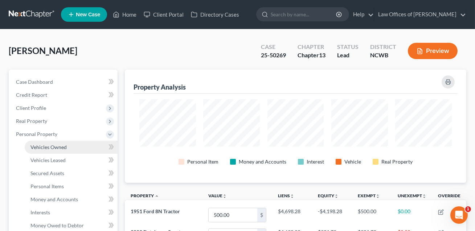
click at [49, 147] on span "Vehicles Owned" at bounding box center [48, 147] width 36 height 6
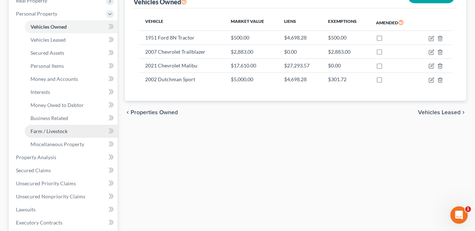
scroll to position [170, 0]
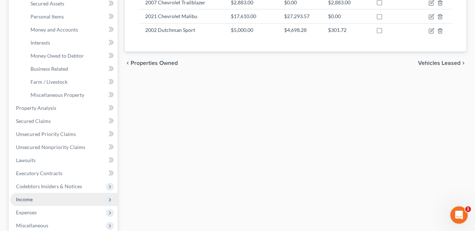
click at [36, 200] on span "Income" at bounding box center [63, 199] width 107 height 13
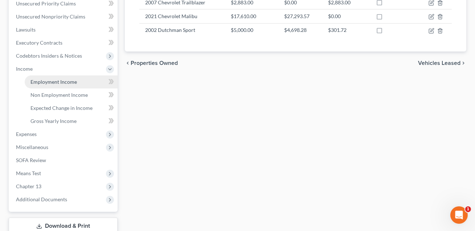
click at [50, 83] on span "Employment Income" at bounding box center [53, 82] width 46 height 6
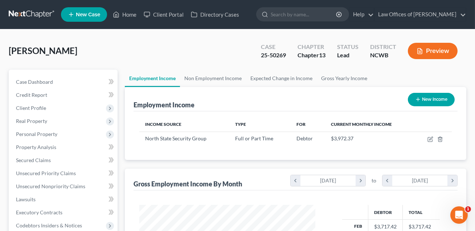
scroll to position [130, 190]
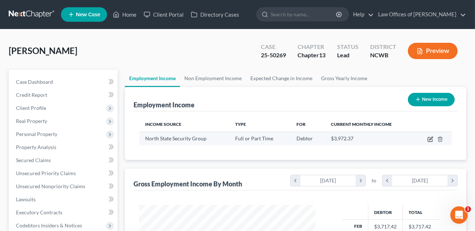
click at [431, 140] on icon "button" at bounding box center [430, 139] width 6 height 6
select select "0"
select select "28"
select select "0"
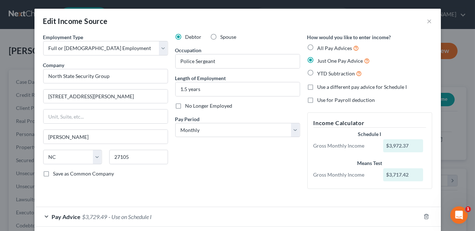
scroll to position [54, 0]
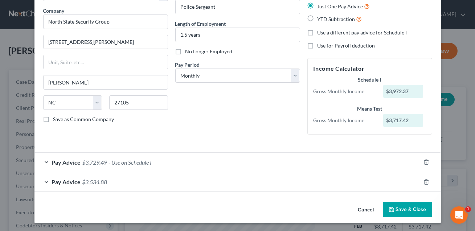
click at [230, 162] on div "Pay Advice $3,729.49 - Use on Schedule I" at bounding box center [227, 162] width 386 height 19
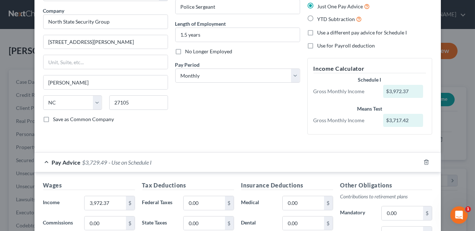
scroll to position [132, 0]
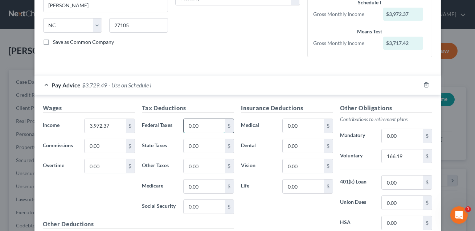
click at [208, 127] on input "0.00" at bounding box center [203, 126] width 41 height 14
type input "436.96"
click at [389, 168] on div "Other Obligations Contributions to retirement plans Mandatory 0.00 $ Voluntary …" at bounding box center [386, 180] width 99 height 153
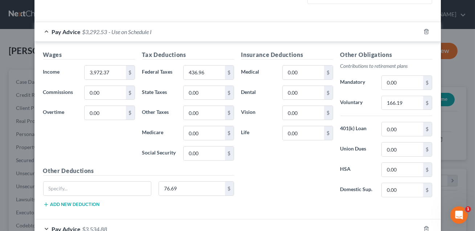
scroll to position [232, 0]
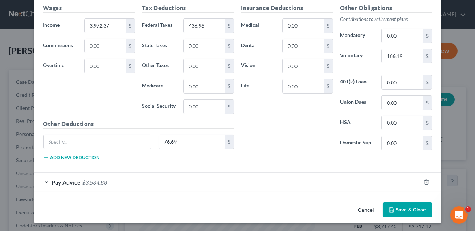
click at [422, 208] on button "Save & Close" at bounding box center [407, 209] width 49 height 15
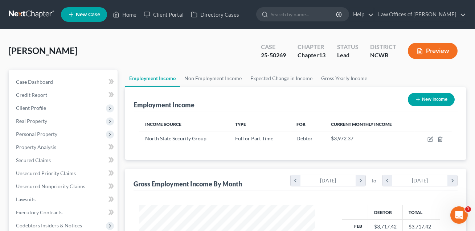
click at [438, 49] on button "Preview" at bounding box center [433, 51] width 50 height 16
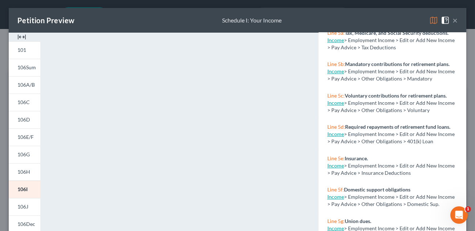
scroll to position [0, 0]
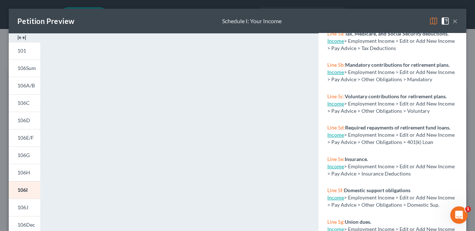
click at [455, 21] on button "×" at bounding box center [454, 21] width 5 height 9
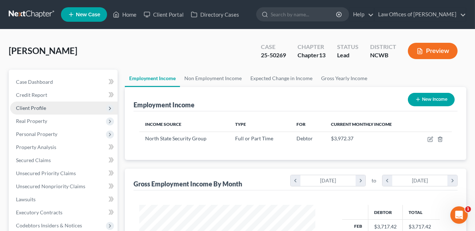
click at [40, 106] on span "Client Profile" at bounding box center [31, 108] width 30 height 6
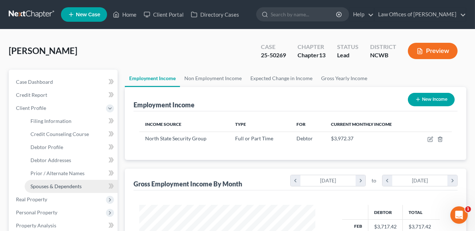
click at [49, 186] on span "Spouses & Dependents" at bounding box center [55, 186] width 51 height 6
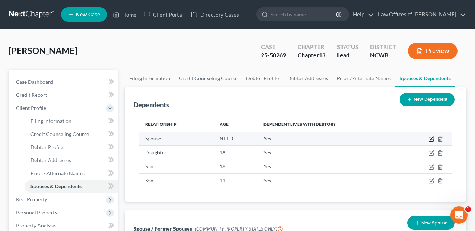
click at [431, 140] on icon "button" at bounding box center [431, 139] width 6 height 6
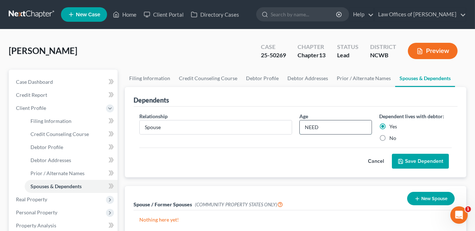
drag, startPoint x: 320, startPoint y: 127, endPoint x: 299, endPoint y: 127, distance: 21.0
click at [300, 127] on input "NEED" at bounding box center [336, 127] width 72 height 14
type input "44"
click at [432, 160] on button "Save Dependent" at bounding box center [420, 161] width 57 height 15
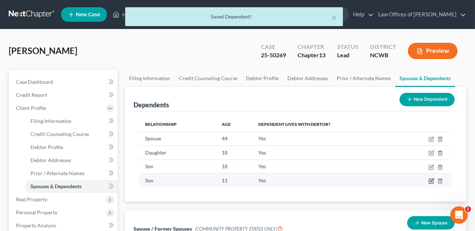
click at [432, 181] on icon "button" at bounding box center [431, 181] width 6 height 6
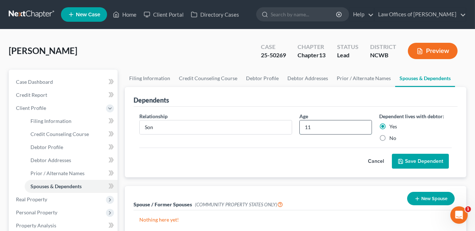
click at [317, 125] on input "11" at bounding box center [336, 127] width 72 height 14
type input "1"
type input "17"
click at [432, 163] on button "Save Dependent" at bounding box center [420, 161] width 57 height 15
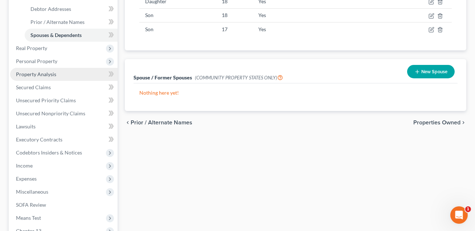
scroll to position [165, 0]
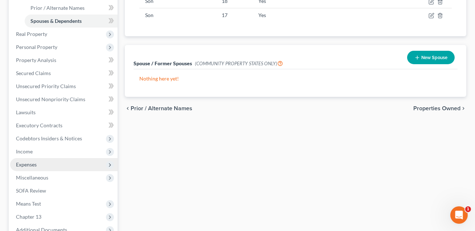
click at [35, 164] on span "Expenses" at bounding box center [26, 164] width 21 height 6
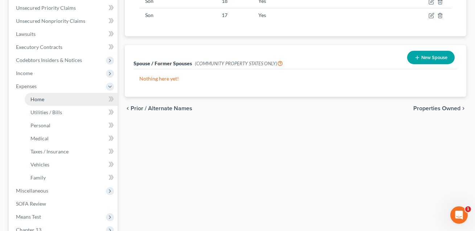
click at [37, 99] on span "Home" at bounding box center [37, 99] width 14 height 6
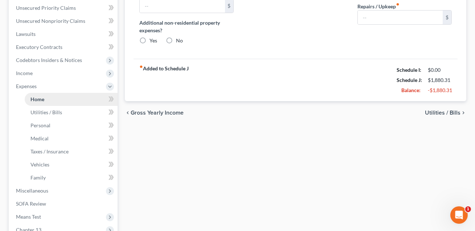
type input "0.00"
radio input "true"
type input "0.00"
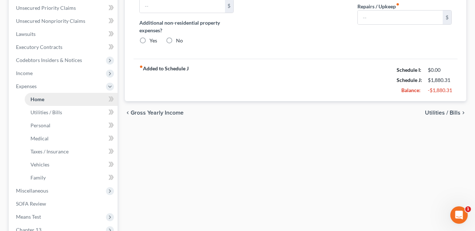
type input "0.00"
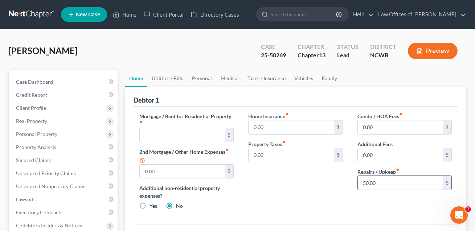
click at [373, 183] on input "50.00" at bounding box center [400, 183] width 85 height 14
type input "20.00"
click at [325, 77] on link "Family" at bounding box center [329, 78] width 24 height 17
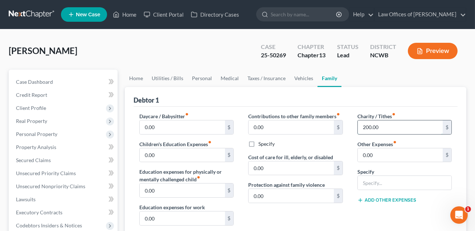
click at [394, 126] on input "200.00" at bounding box center [400, 127] width 85 height 14
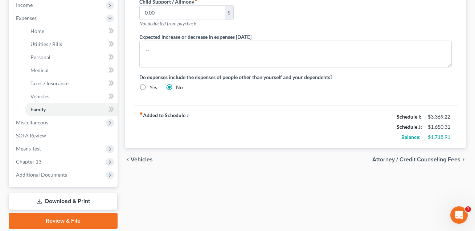
scroll to position [234, 0]
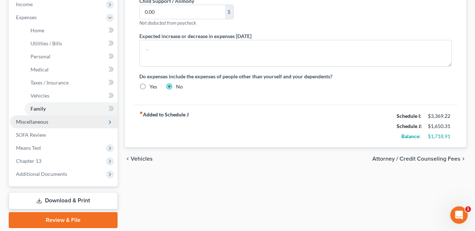
click at [30, 120] on span "Miscellaneous" at bounding box center [32, 122] width 32 height 6
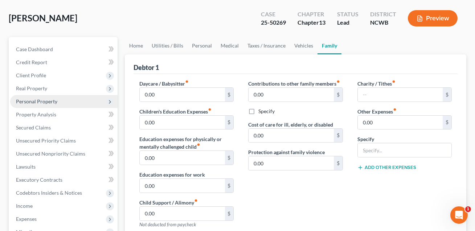
scroll to position [39, 0]
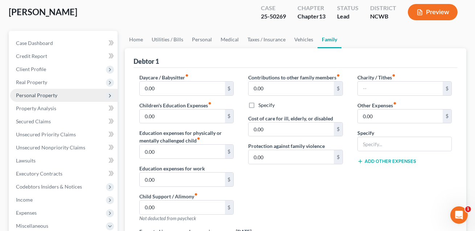
click at [43, 95] on span "Personal Property" at bounding box center [36, 95] width 41 height 6
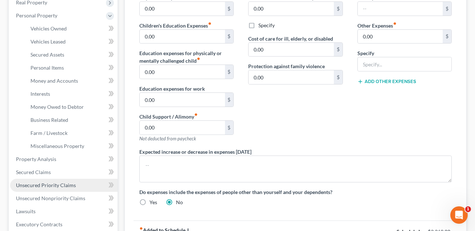
scroll to position [120, 0]
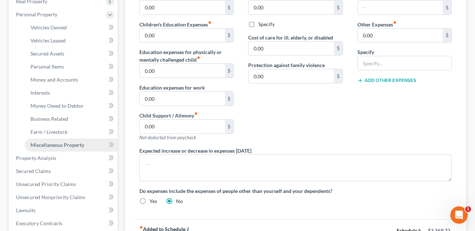
click at [48, 140] on link "Miscellaneous Property" at bounding box center [71, 145] width 93 height 13
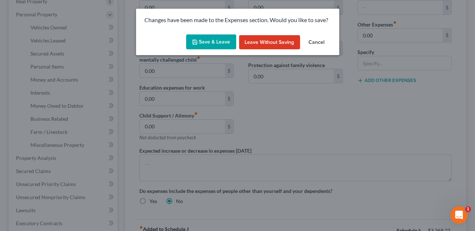
click at [212, 42] on button "Save & Leave" at bounding box center [211, 41] width 50 height 15
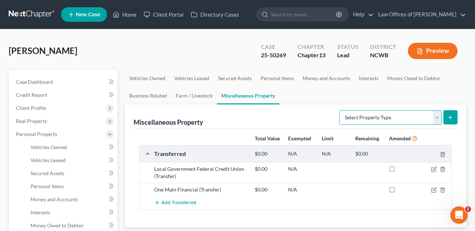
click at [343, 120] on select "Select Property Type Assigned for Creditor Benefit [DATE] Holding for Another N…" at bounding box center [390, 117] width 102 height 15
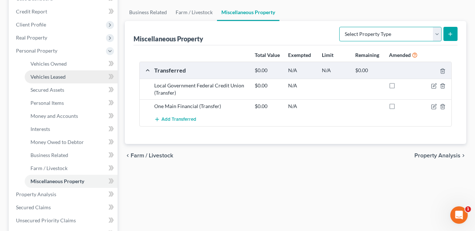
scroll to position [92, 0]
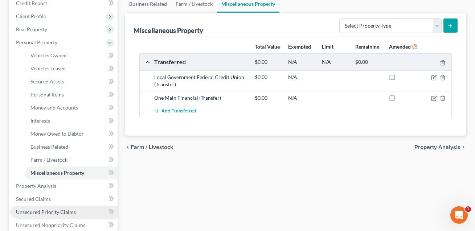
click at [49, 212] on span "Unsecured Priority Claims" at bounding box center [46, 212] width 60 height 6
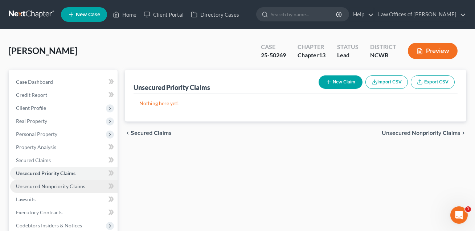
click at [75, 183] on span "Unsecured Nonpriority Claims" at bounding box center [50, 186] width 69 height 6
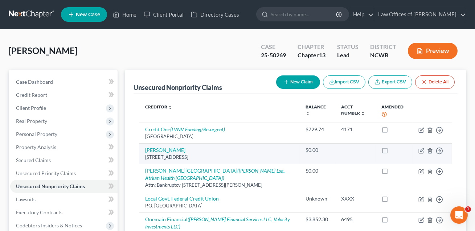
scroll to position [86, 0]
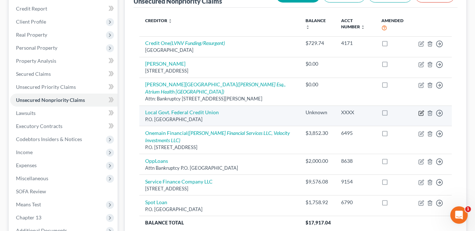
click at [421, 111] on icon "button" at bounding box center [421, 113] width 6 height 6
select select "28"
select select "4"
select select "0"
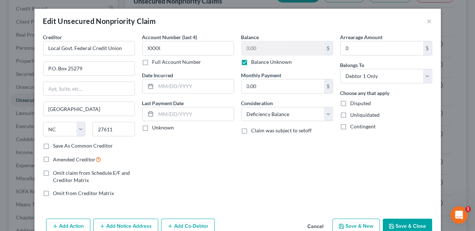
scroll to position [37, 0]
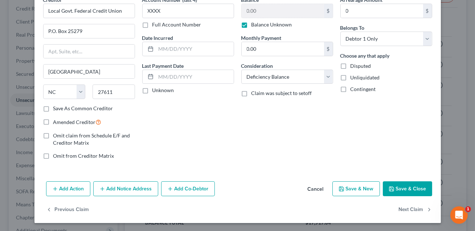
click at [406, 185] on button "Save & Close" at bounding box center [407, 188] width 49 height 15
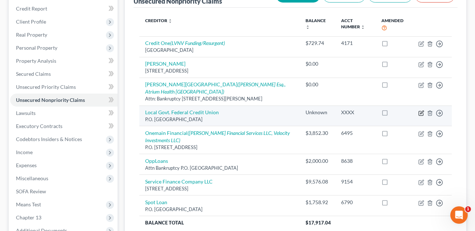
click at [423, 113] on icon "button" at bounding box center [420, 113] width 4 height 4
select select "28"
select select "4"
select select "0"
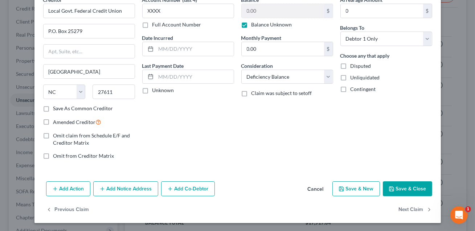
click at [71, 185] on button "Add Action" at bounding box center [68, 188] width 44 height 15
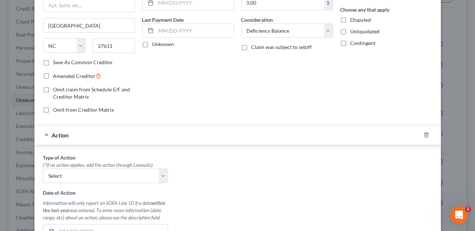
scroll to position [84, 0]
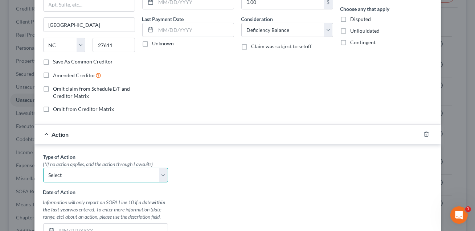
click at [72, 173] on select "Select Repossession Garnishment Foreclosure Personal Injury Attached, Seized, O…" at bounding box center [105, 175] width 125 height 15
select select "0"
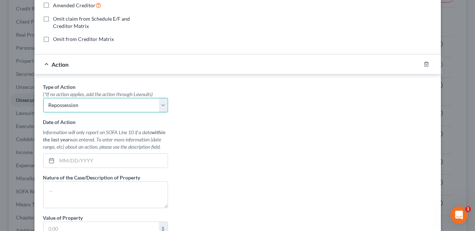
scroll to position [165, 0]
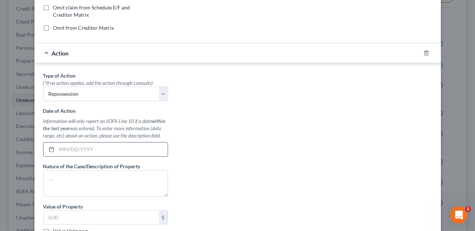
click at [69, 151] on input "text" at bounding box center [112, 150] width 111 height 14
type input "[DATE]"
click at [55, 173] on textarea at bounding box center [105, 183] width 125 height 27
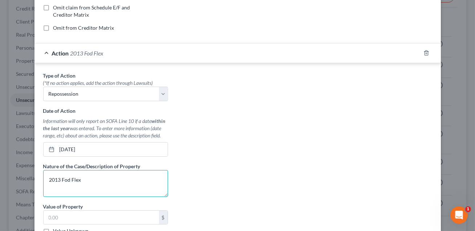
click at [67, 179] on textarea "2013 Fod Flex" at bounding box center [105, 183] width 125 height 27
click at [86, 179] on textarea "2013 Ford Flex" at bounding box center [105, 183] width 125 height 27
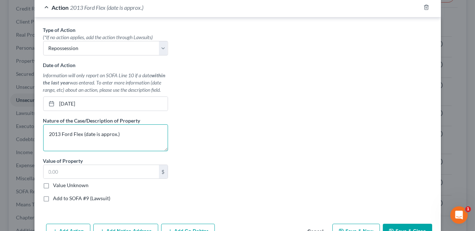
scroll to position [212, 0]
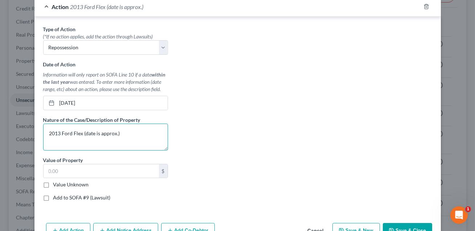
type textarea "2013 Ford Flex (date is approx.)"
click at [53, 183] on label "Value Unknown" at bounding box center [71, 184] width 36 height 7
click at [56, 183] on input "Value Unknown" at bounding box center [58, 183] width 5 height 5
checkbox input "true"
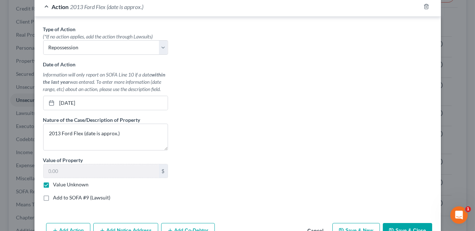
type input "0.00"
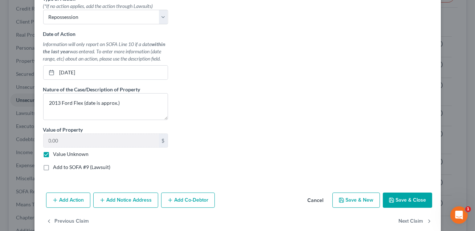
scroll to position [253, 0]
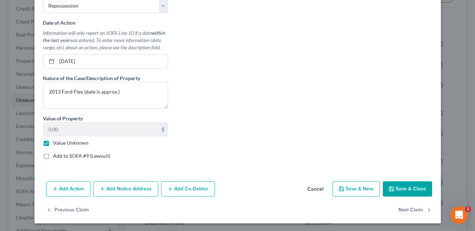
click at [399, 184] on button "Save & Close" at bounding box center [407, 188] width 49 height 15
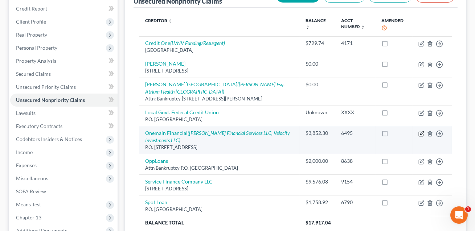
click at [421, 132] on icon "button" at bounding box center [421, 132] width 3 height 3
select select "15"
select select "4"
select select "0"
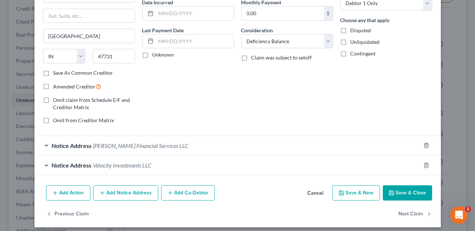
scroll to position [77, 0]
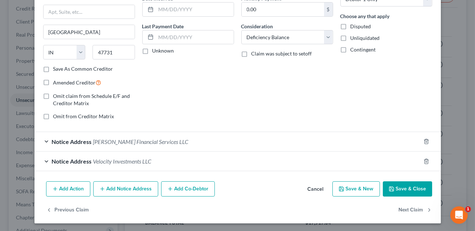
click at [78, 190] on button "Add Action" at bounding box center [68, 188] width 44 height 15
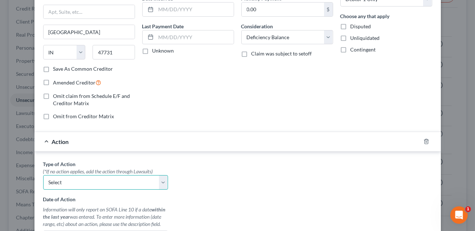
click at [93, 187] on select "Select Repossession Garnishment Foreclosure Personal Injury Attached, Seized, O…" at bounding box center [105, 182] width 125 height 15
select select "0"
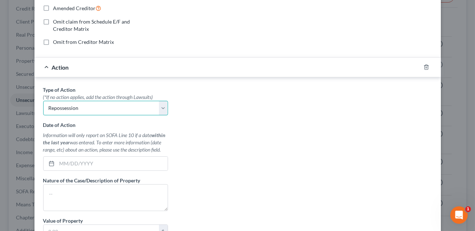
scroll to position [154, 0]
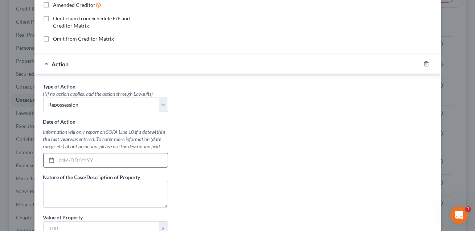
click at [140, 161] on input "text" at bounding box center [112, 160] width 111 height 14
type input "[DATE]"
click at [115, 182] on textarea at bounding box center [105, 194] width 125 height 27
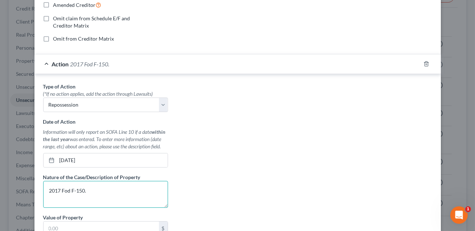
click at [67, 190] on textarea "2017 Fod F-150." at bounding box center [105, 194] width 125 height 27
click at [96, 190] on textarea "2017 Ford F-150." at bounding box center [105, 194] width 125 height 27
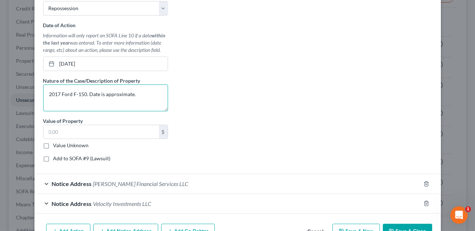
scroll to position [259, 0]
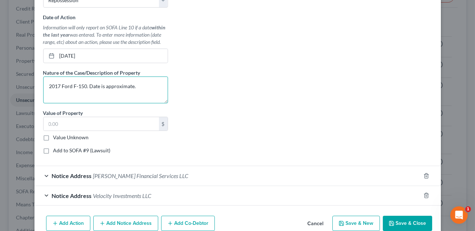
type textarea "2017 Ford F-150. Date is approximate."
click at [53, 136] on label "Value Unknown" at bounding box center [71, 137] width 36 height 7
click at [56, 136] on input "Value Unknown" at bounding box center [58, 136] width 5 height 5
checkbox input "true"
type input "0.00"
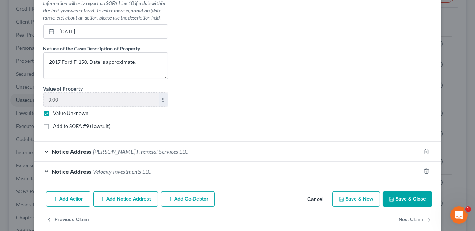
scroll to position [293, 0]
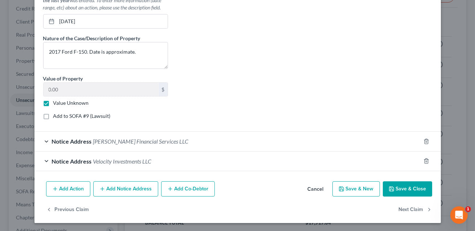
click at [405, 189] on button "Save & Close" at bounding box center [407, 188] width 49 height 15
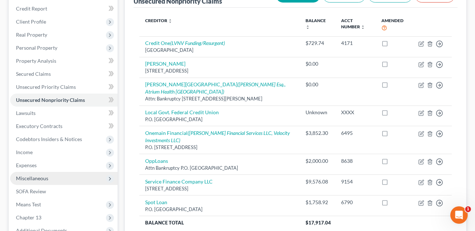
click at [46, 176] on span "Miscellaneous" at bounding box center [32, 178] width 32 height 6
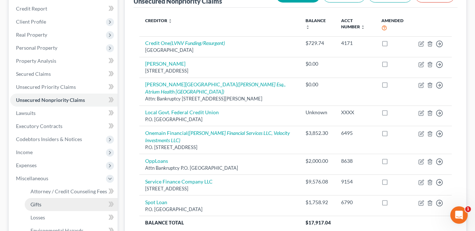
click at [45, 203] on link "Gifts" at bounding box center [71, 204] width 93 height 13
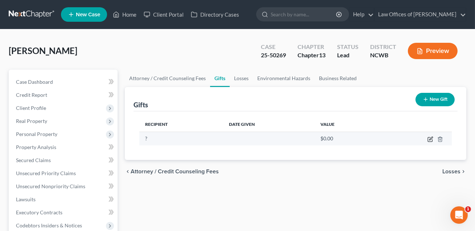
click at [429, 140] on icon "button" at bounding box center [430, 139] width 6 height 6
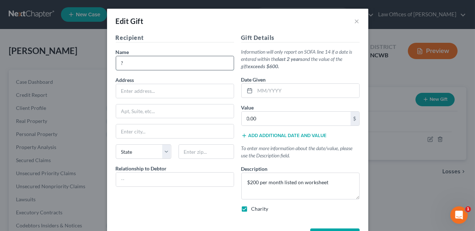
drag, startPoint x: 132, startPoint y: 61, endPoint x: 119, endPoint y: 60, distance: 13.5
click at [119, 60] on input "?" at bounding box center [174, 63] width 117 height 14
click at [174, 64] on input "Calvary Full Gispel Churh" at bounding box center [174, 63] width 117 height 14
click at [154, 65] on input "[DEMOGRAPHIC_DATA]" at bounding box center [174, 63] width 117 height 14
type input "[DEMOGRAPHIC_DATA]"
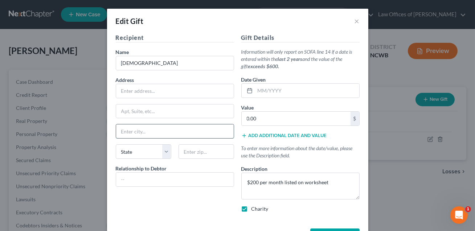
click at [140, 135] on input "text" at bounding box center [174, 131] width 117 height 14
type input "[PERSON_NAME]"
click at [140, 148] on select "State [US_STATE] AK AR AZ CA CO CT DE DC [GEOGRAPHIC_DATA] [GEOGRAPHIC_DATA] GU…" at bounding box center [143, 151] width 55 height 15
select select "28"
click at [133, 87] on input "text" at bounding box center [174, 91] width 117 height 14
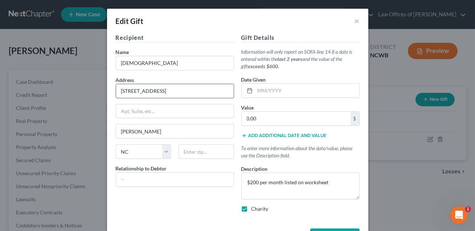
click at [146, 90] on input "[STREET_ADDRESS]" at bounding box center [174, 91] width 117 height 14
click at [149, 90] on input "[STREET_ADDRESS][PERSON_NAME]" at bounding box center [174, 91] width 117 height 14
type input "[STREET_ADDRESS][PERSON_NAME]"
click at [186, 150] on input "text" at bounding box center [205, 151] width 55 height 15
type input "28621"
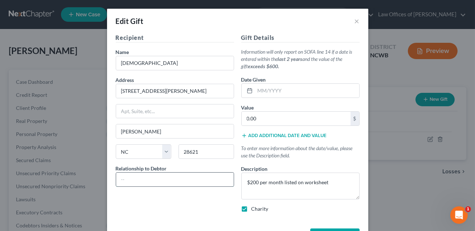
click at [186, 173] on input "text" at bounding box center [174, 180] width 117 height 14
type input "[DEMOGRAPHIC_DATA]"
click at [327, 208] on div "Charity" at bounding box center [300, 208] width 118 height 7
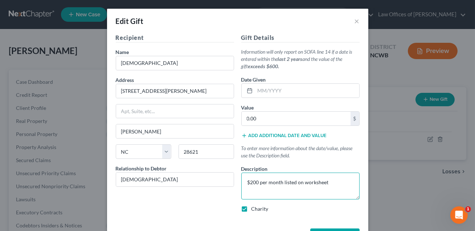
drag, startPoint x: 330, startPoint y: 182, endPoint x: 307, endPoint y: 182, distance: 22.5
click at [307, 182] on textarea "$200 per month listed on worksheet" at bounding box center [300, 186] width 118 height 27
click at [247, 179] on textarea "$200 per month listed on worksheet" at bounding box center [300, 186] width 118 height 27
click at [336, 183] on textarea "Debtor and spouse tithe $200 per month listed on worksheet" at bounding box center [300, 186] width 118 height 27
drag, startPoint x: 339, startPoint y: 181, endPoint x: 343, endPoint y: 186, distance: 6.5
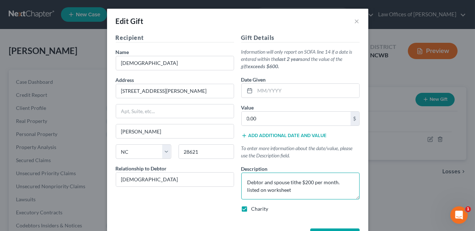
click at [343, 186] on textarea "Debtor and spouse tithe $200 per month. listed on worksheet" at bounding box center [300, 186] width 118 height 27
type textarea "Debtor and spouse tithe $200 per month."
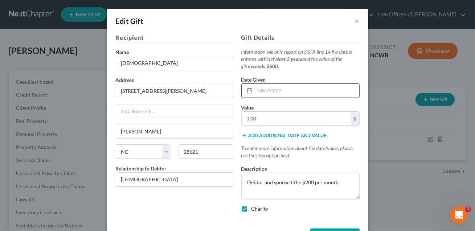
click at [264, 91] on input "text" at bounding box center [307, 91] width 104 height 14
type input "01/2025"
click at [252, 117] on input "0.00" at bounding box center [295, 119] width 109 height 14
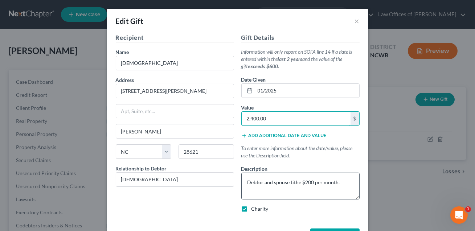
type input "2,400.00"
click at [337, 182] on textarea "Debtor and spouse tithe $200 per month." at bounding box center [300, 186] width 118 height 27
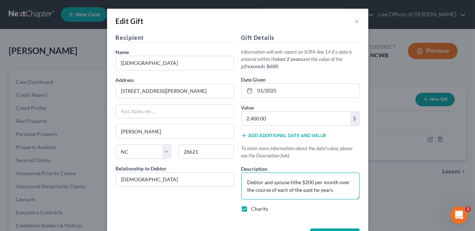
click at [317, 189] on textarea "Debtor and spouse tithe $200 per month over the course of each of the past tw y…" at bounding box center [300, 186] width 118 height 27
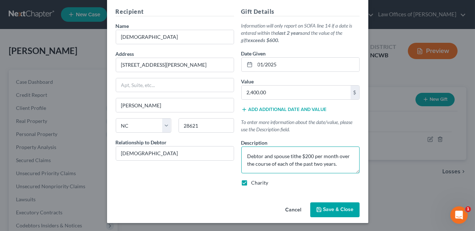
type textarea "Debtor and spouse tithe $200 per month over the course of each of the past two …"
click at [325, 207] on span "Save & Close" at bounding box center [338, 210] width 30 height 6
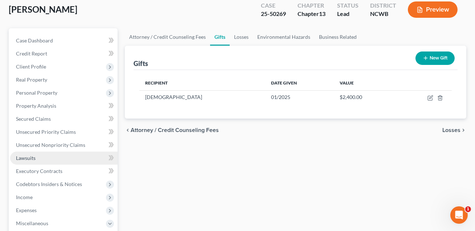
scroll to position [40, 0]
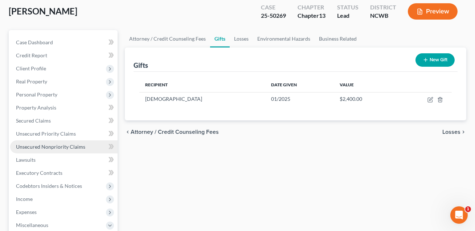
click at [45, 148] on span "Unsecured Nonpriority Claims" at bounding box center [50, 147] width 69 height 6
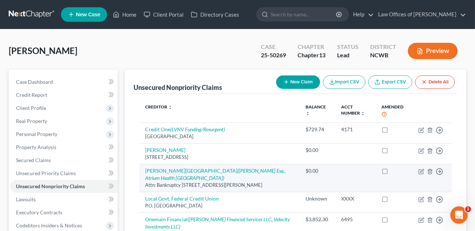
scroll to position [23, 0]
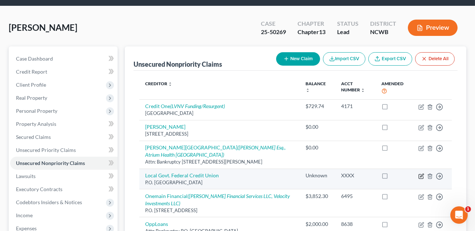
click at [420, 176] on icon "button" at bounding box center [421, 176] width 6 height 6
select select "28"
select select "4"
select select "0"
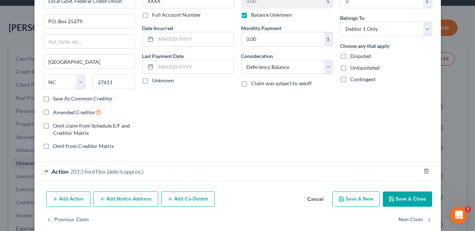
scroll to position [58, 0]
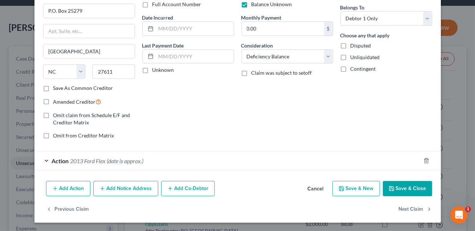
click at [194, 161] on div "Action 2013 Ford Flex (date is approx.)" at bounding box center [227, 160] width 386 height 19
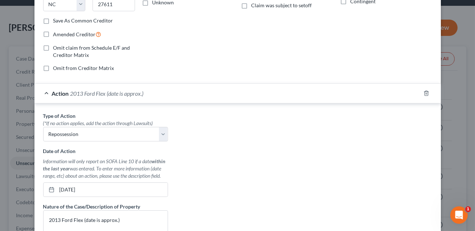
scroll to position [128, 0]
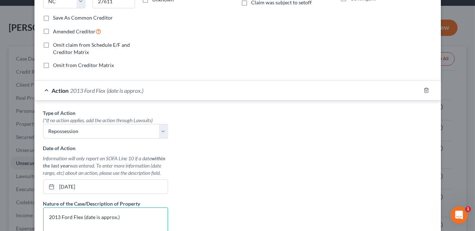
click at [60, 216] on textarea "2013 Ford Flex (date is approx.)" at bounding box center [105, 220] width 125 height 27
click at [82, 216] on textarea "2017 Ford Flex (date is approx.)" at bounding box center [105, 220] width 125 height 27
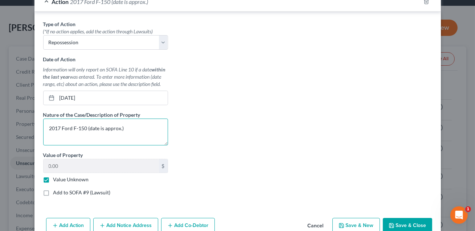
scroll to position [253, 0]
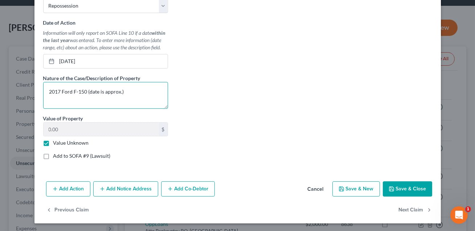
type textarea "2017 Ford F-150 (date is approx.)"
click at [401, 189] on button "Save & Close" at bounding box center [407, 188] width 49 height 15
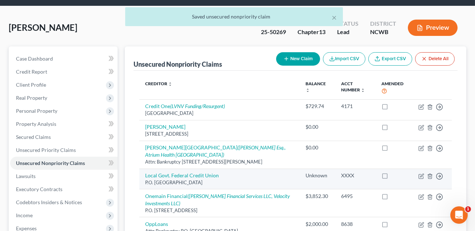
scroll to position [48, 0]
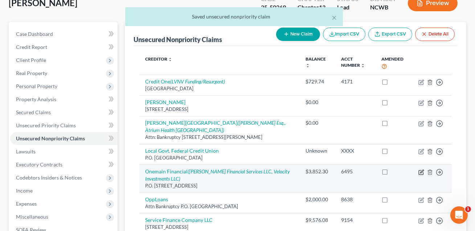
click at [422, 171] on icon "button" at bounding box center [421, 172] width 6 height 6
select select "15"
select select "4"
select select "0"
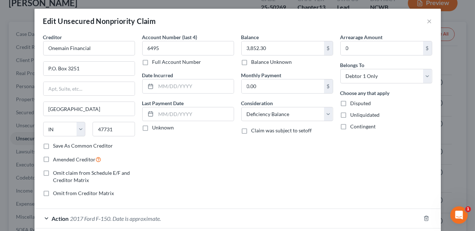
scroll to position [97, 0]
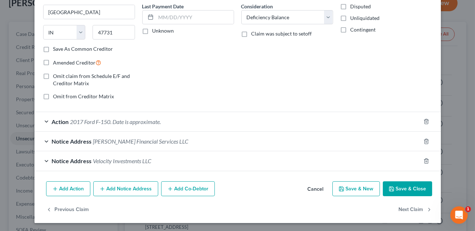
click at [207, 123] on div "Action 2017 Ford F-150. Date is approximate." at bounding box center [227, 121] width 386 height 19
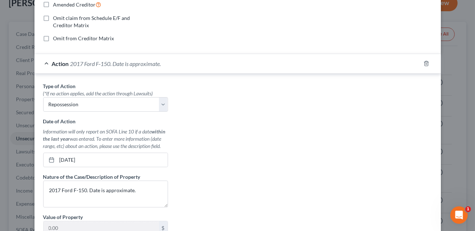
scroll to position [169, 0]
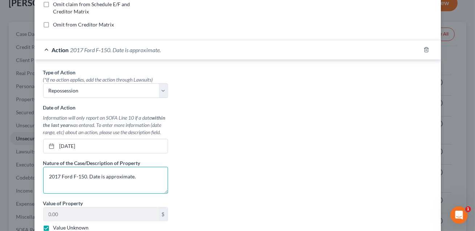
click at [59, 175] on textarea "2017 Ford F-150. Date is approximate." at bounding box center [105, 180] width 125 height 27
click at [86, 177] on textarea "2013 Ford F-150. Date is approximate." at bounding box center [105, 180] width 125 height 27
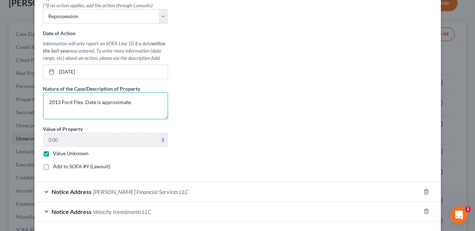
scroll to position [272, 0]
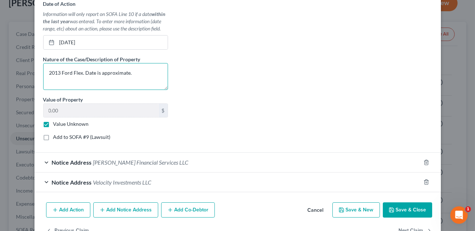
type textarea "2013 Ford Flex. Date is approximate."
click at [404, 207] on button "Save & Close" at bounding box center [407, 209] width 49 height 15
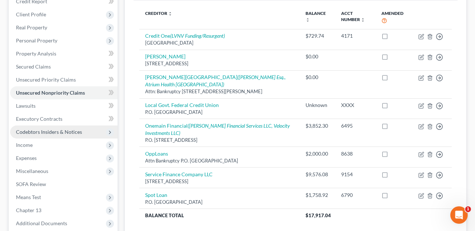
scroll to position [92, 0]
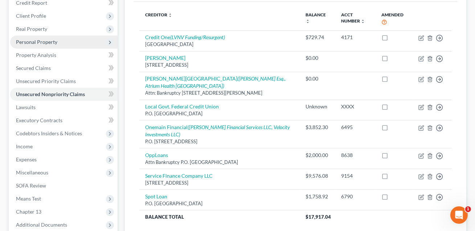
click at [28, 44] on span "Personal Property" at bounding box center [36, 42] width 41 height 6
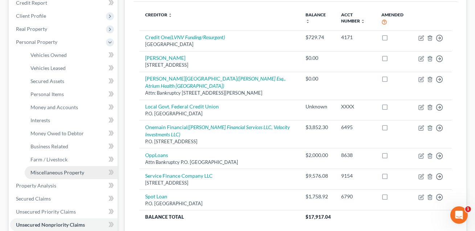
click at [53, 169] on span "Miscellaneous Property" at bounding box center [57, 172] width 54 height 6
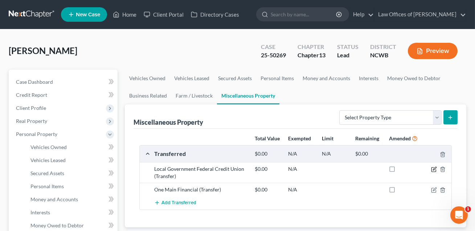
click at [433, 168] on icon "button" at bounding box center [434, 169] width 6 height 6
select select "Ordinary ([DATE])"
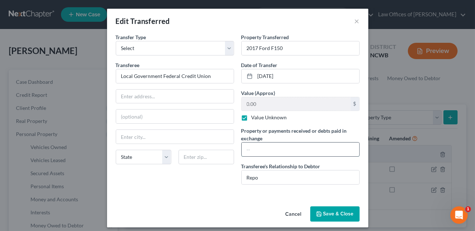
click at [261, 150] on input "text" at bounding box center [299, 150] width 117 height 14
click at [292, 212] on button "Cancel" at bounding box center [294, 214] width 28 height 15
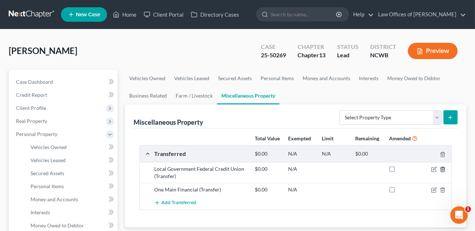
click at [443, 169] on line "button" at bounding box center [443, 169] width 0 height 1
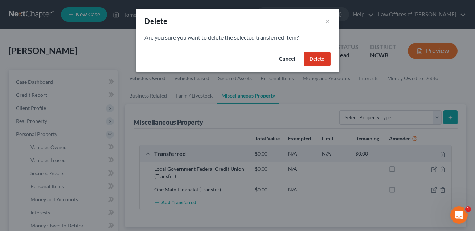
click at [319, 59] on button "Delete" at bounding box center [317, 59] width 26 height 15
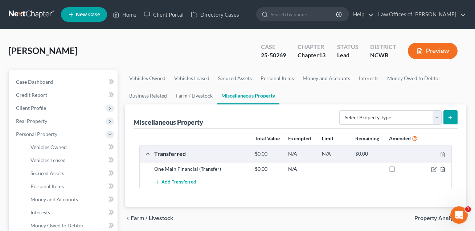
click at [442, 168] on icon "button" at bounding box center [442, 169] width 6 height 6
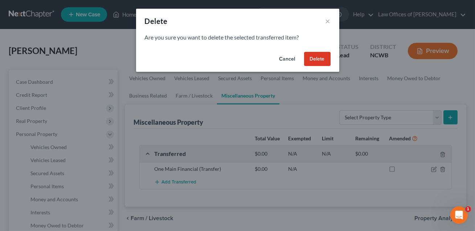
click at [316, 63] on button "Delete" at bounding box center [317, 59] width 26 height 15
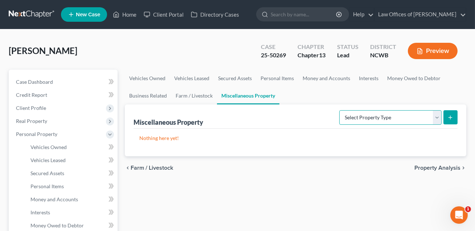
click at [367, 119] on select "Select Property Type Assigned for Creditor Benefit [DATE] Holding for Another N…" at bounding box center [390, 117] width 102 height 15
select select "transferred"
click at [446, 118] on button "submit" at bounding box center [450, 117] width 14 height 14
click at [453, 117] on icon "submit" at bounding box center [450, 118] width 6 height 6
click at [348, 121] on select "Select Property Type Assigned for Creditor Benefit [DATE] Holding for Another N…" at bounding box center [390, 117] width 102 height 15
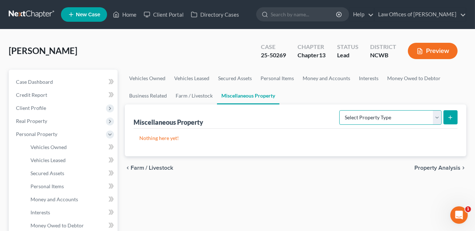
select select "transferred"
click at [451, 119] on icon "submit" at bounding box center [450, 118] width 6 height 6
select select "Ordinary ([DATE])"
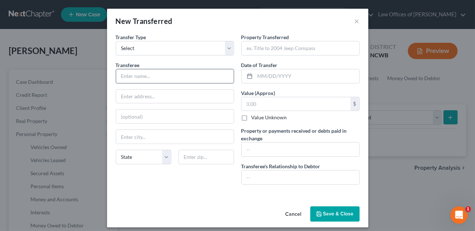
click at [143, 69] on input "text" at bounding box center [174, 76] width 117 height 14
type input "One Main Financial"
click at [263, 79] on input "text" at bounding box center [307, 76] width 104 height 14
type input "[DATE]"
click at [259, 149] on input "text" at bounding box center [299, 150] width 117 height 14
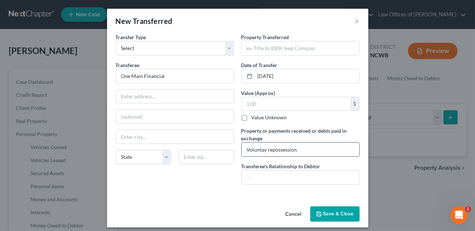
click at [264, 150] on input "Voluntay repossession" at bounding box center [299, 150] width 117 height 14
type input "Voluntary repossession"
click at [261, 174] on input "text" at bounding box center [299, 177] width 117 height 14
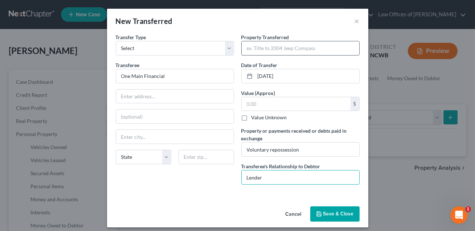
type input "Lender"
click at [256, 50] on input "text" at bounding box center [299, 48] width 117 height 14
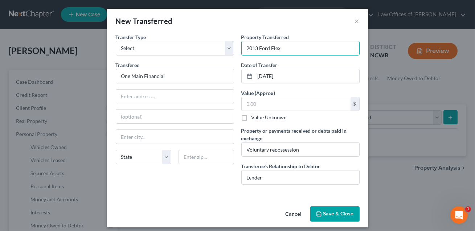
type input "2013 Ford Flex"
click at [251, 117] on label "Value Unknown" at bounding box center [269, 117] width 36 height 7
click at [254, 117] on input "Value Unknown" at bounding box center [256, 116] width 5 height 5
checkbox input "true"
type input "0.00"
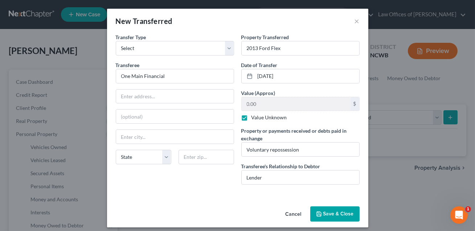
click at [337, 216] on button "Save & Close" at bounding box center [334, 213] width 49 height 15
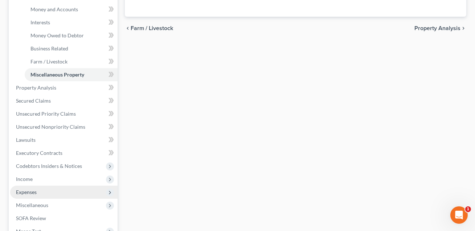
scroll to position [199, 0]
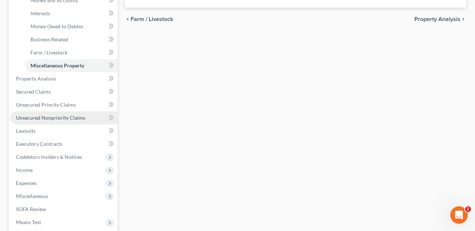
click at [57, 115] on span "Unsecured Nonpriority Claims" at bounding box center [50, 118] width 69 height 6
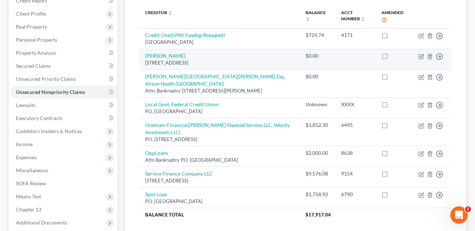
scroll to position [104, 0]
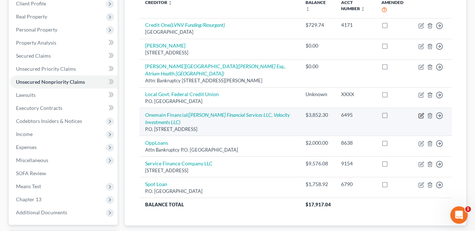
click at [422, 115] on icon "button" at bounding box center [421, 116] width 6 height 6
select select "15"
select select "4"
select select "0"
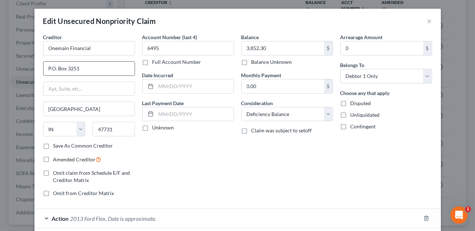
drag, startPoint x: 86, startPoint y: 69, endPoint x: 48, endPoint y: 67, distance: 38.5
click at [48, 67] on input "P.O. Box 3251" at bounding box center [89, 69] width 91 height 14
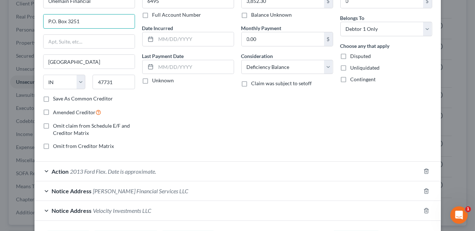
scroll to position [97, 0]
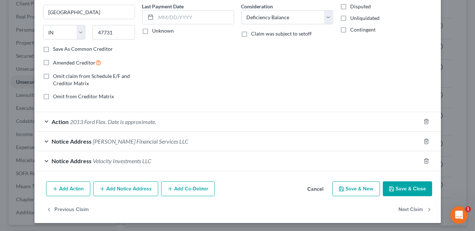
click at [406, 189] on button "Save & Close" at bounding box center [407, 188] width 49 height 15
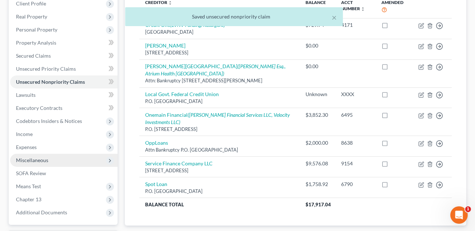
click at [46, 160] on span "Miscellaneous" at bounding box center [32, 160] width 32 height 6
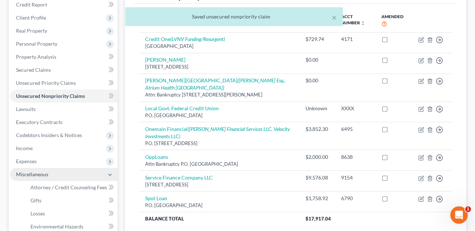
scroll to position [88, 0]
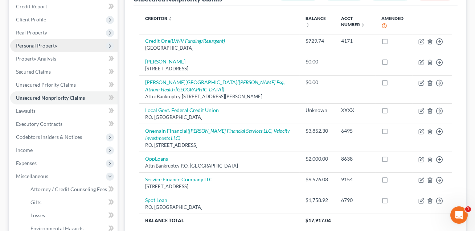
click at [37, 45] on span "Personal Property" at bounding box center [36, 45] width 41 height 6
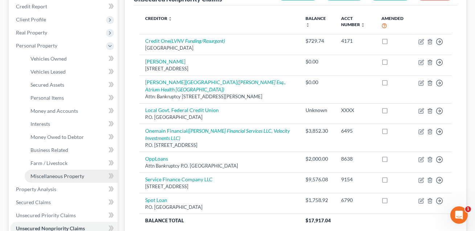
click at [56, 175] on span "Miscellaneous Property" at bounding box center [57, 176] width 54 height 6
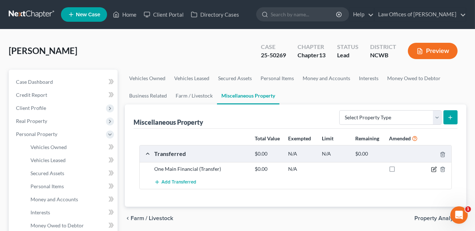
click at [435, 169] on icon "button" at bounding box center [433, 170] width 4 height 4
select select "Ordinary ([DATE])"
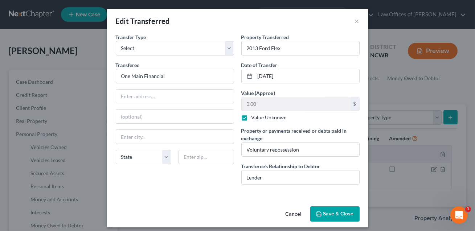
click at [177, 88] on div "Transferee * One Main Financial State AL AK AR AZ CA CO CT DE DC FL GA GU HI ID…" at bounding box center [175, 115] width 118 height 109
click at [176, 92] on input "text" at bounding box center [174, 97] width 117 height 14
paste input "P.O. Box 3251"
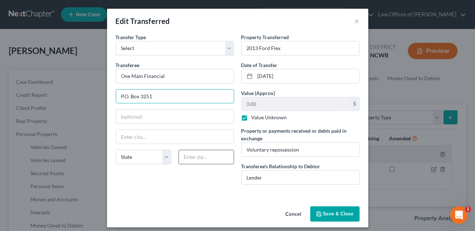
type input "P.O. Box 3251"
click at [201, 158] on input "text" at bounding box center [205, 157] width 55 height 15
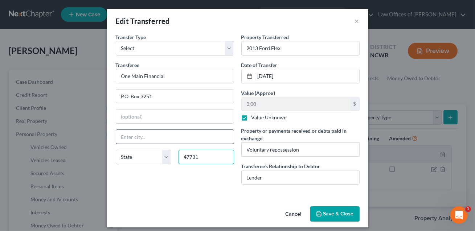
type input "47731"
type input "[GEOGRAPHIC_DATA]"
click at [191, 136] on input "[GEOGRAPHIC_DATA]" at bounding box center [174, 137] width 117 height 14
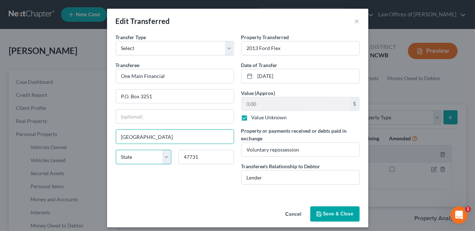
click at [163, 159] on select "State [US_STATE] AK AR AZ CA CO CT DE DC [GEOGRAPHIC_DATA] [GEOGRAPHIC_DATA] GU…" at bounding box center [143, 157] width 55 height 15
select select "15"
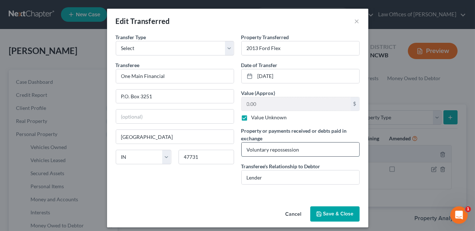
click at [303, 150] on input "Voluntary repossession" at bounding box center [299, 150] width 117 height 14
type input "Voluntary repossession. Date is approx."
click at [340, 218] on button "Save & Close" at bounding box center [334, 213] width 49 height 15
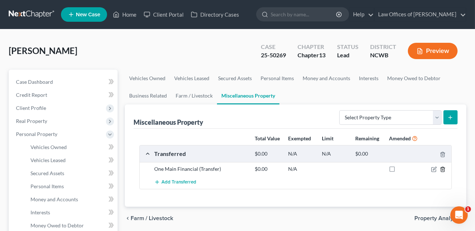
click at [442, 169] on icon "button" at bounding box center [442, 169] width 6 height 6
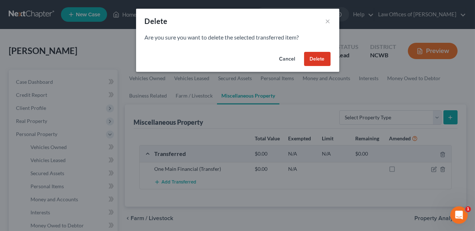
click at [313, 56] on button "Delete" at bounding box center [317, 59] width 26 height 15
